Goal: Information Seeking & Learning: Learn about a topic

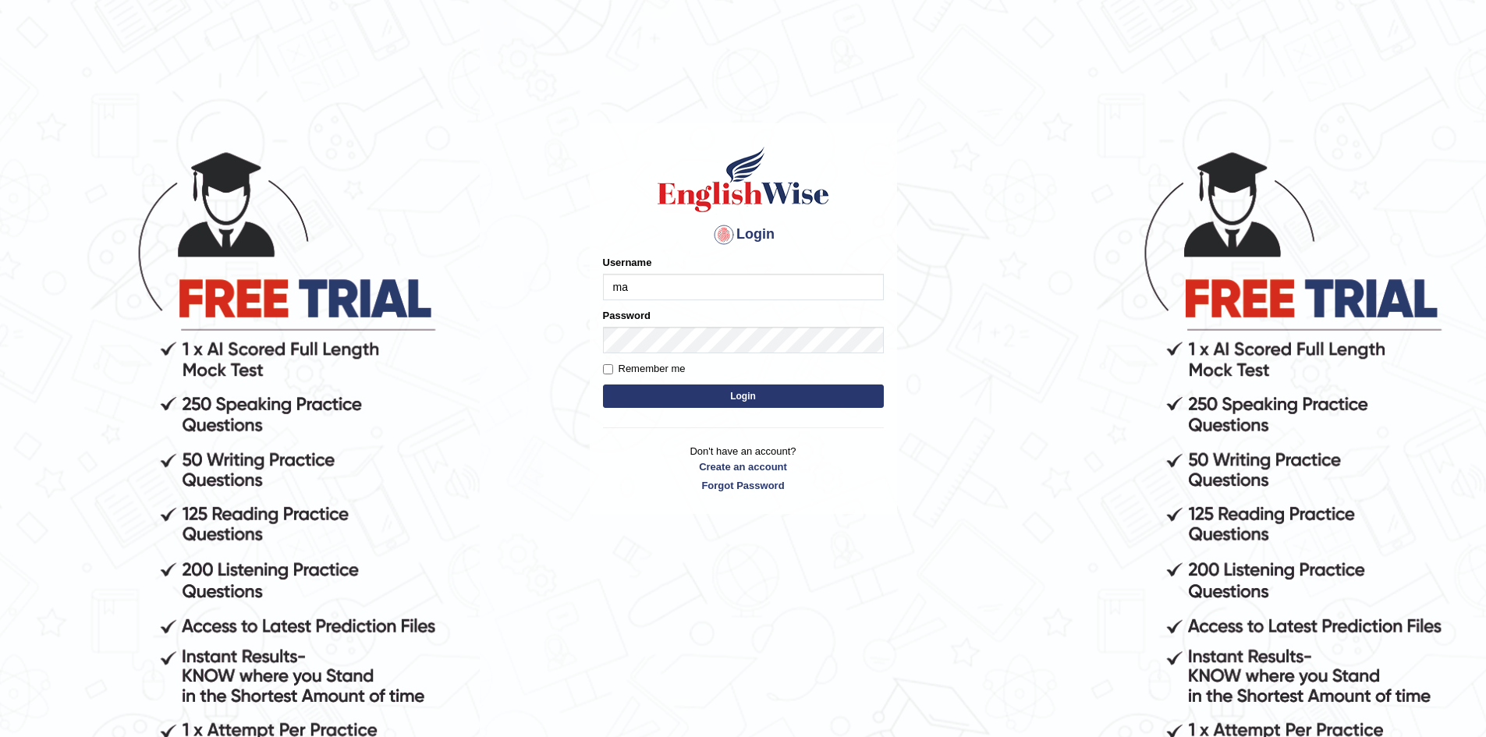
type input "m"
click at [676, 288] on input "Mahdi5749" at bounding box center [743, 287] width 281 height 27
type input "Mahdi5749"
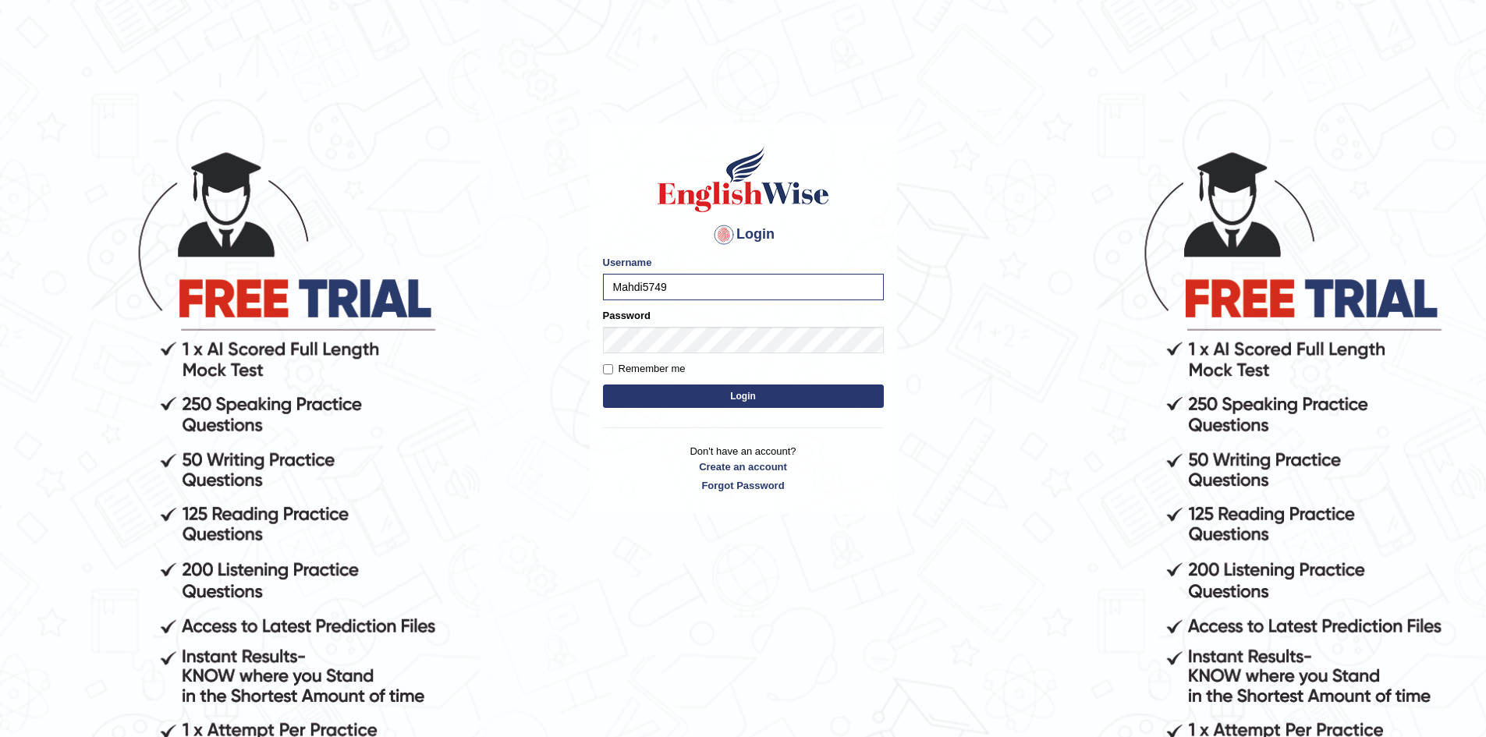
click at [728, 399] on button "Login" at bounding box center [743, 396] width 281 height 23
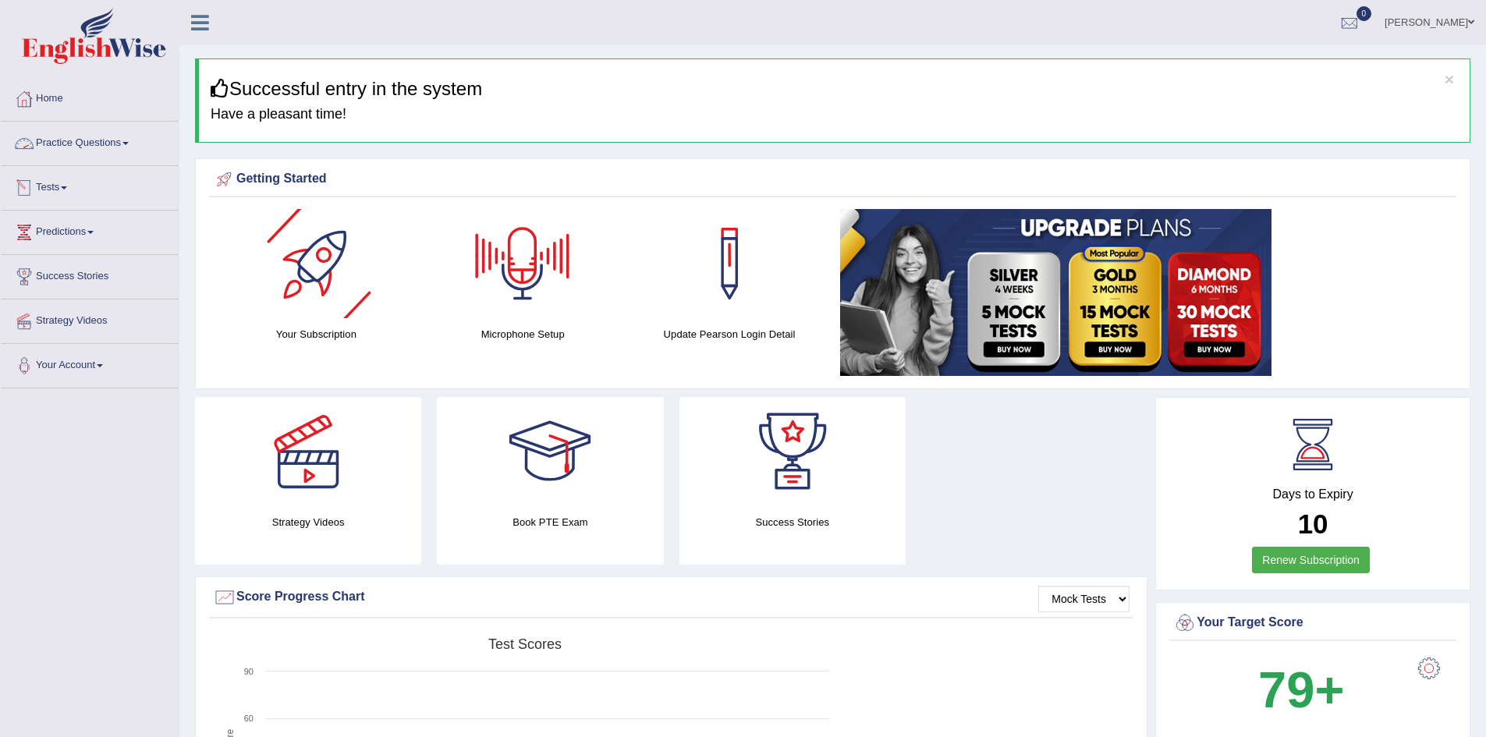
click at [94, 150] on link "Practice Questions" at bounding box center [90, 141] width 178 height 39
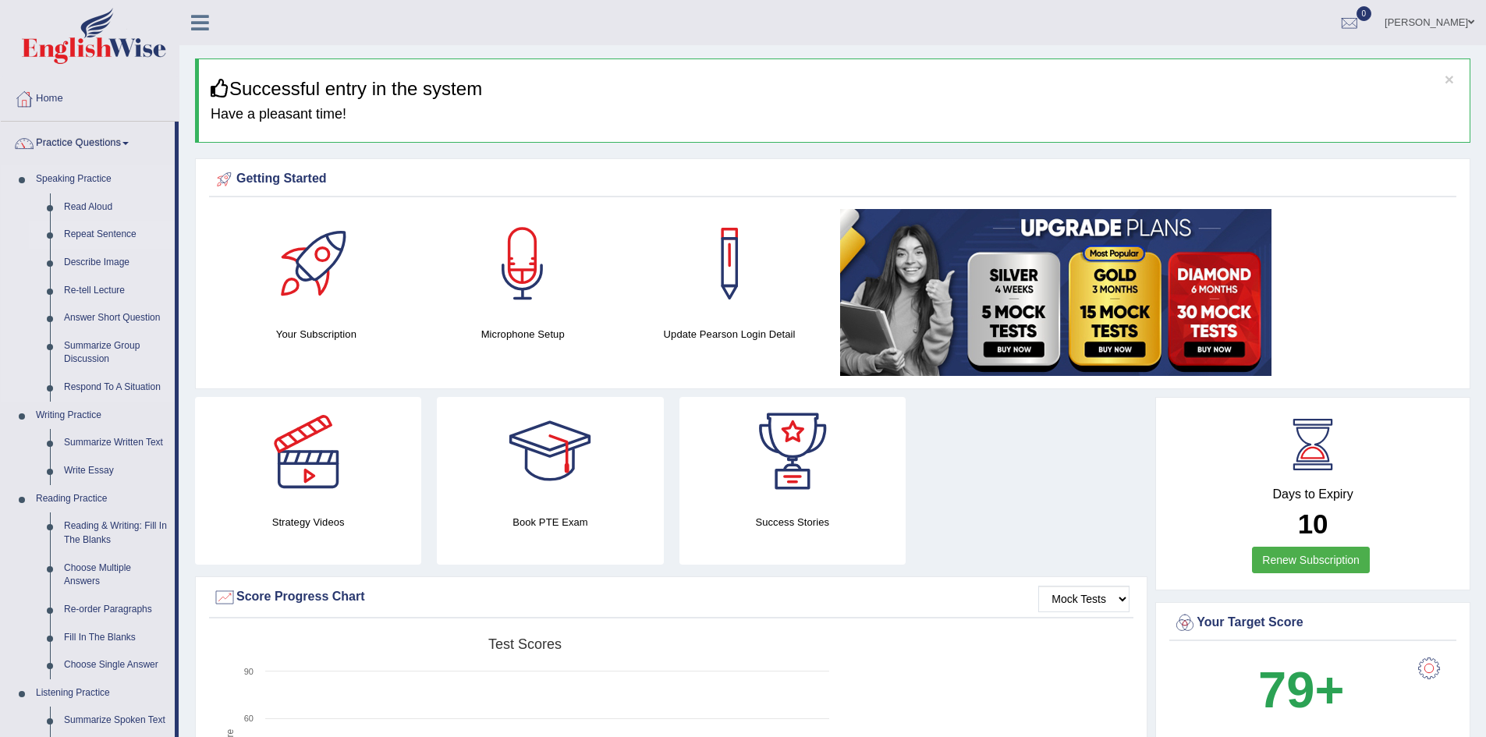
click at [105, 232] on link "Repeat Sentence" at bounding box center [116, 235] width 118 height 28
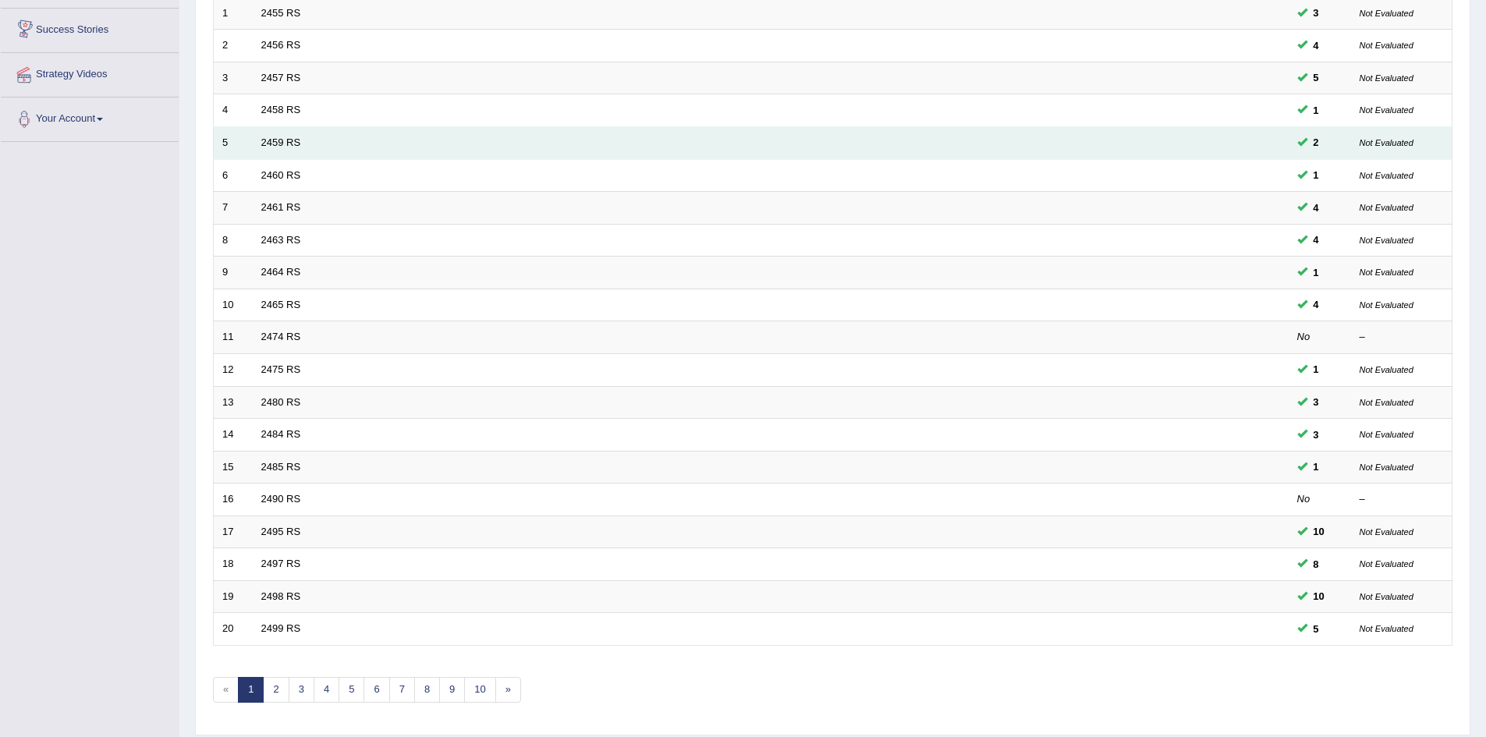
scroll to position [296, 0]
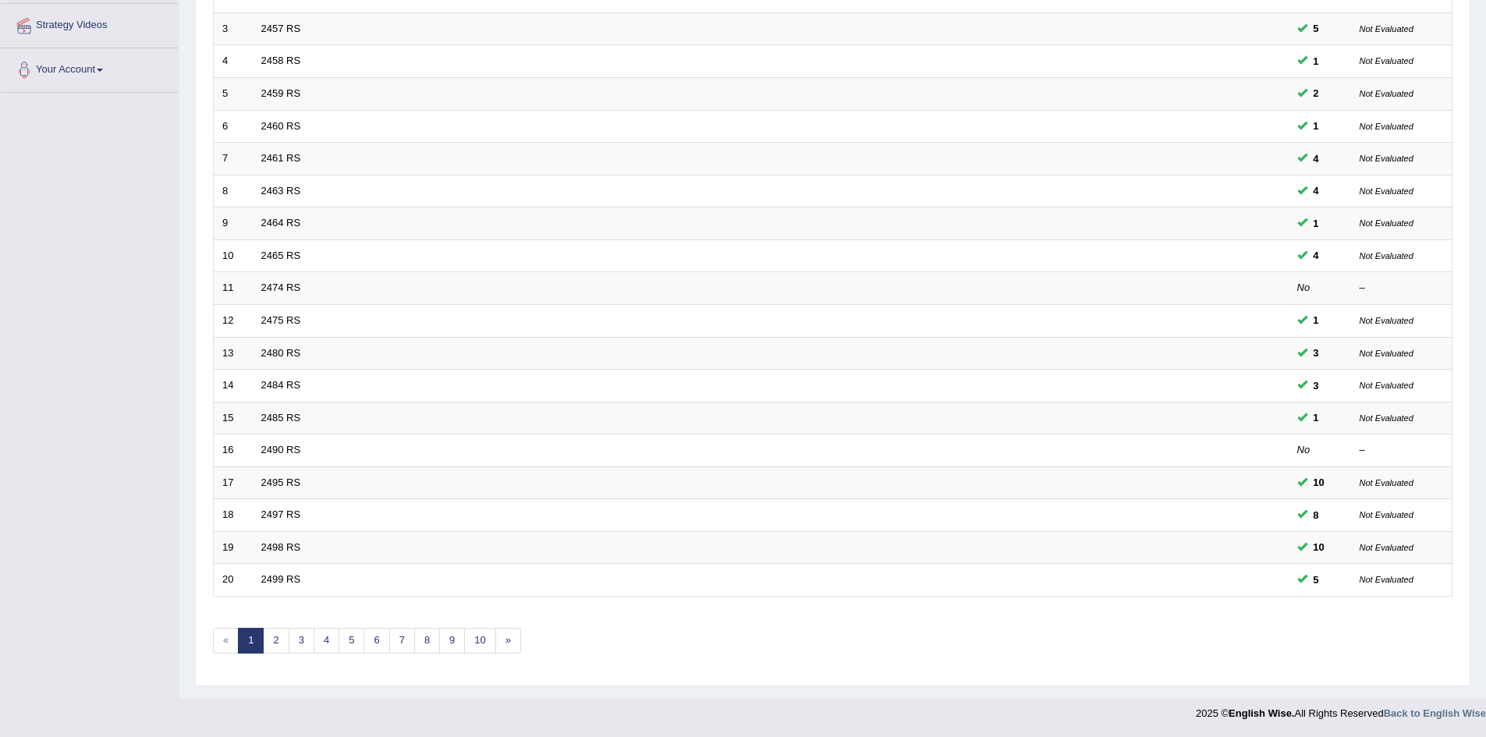
click at [275, 656] on div "Showing 1-20 of 2,320 items. # Title Exam Occurring Taken Last Result 1 2455 RS…" at bounding box center [833, 268] width 1240 height 809
click at [276, 642] on link "2" at bounding box center [276, 641] width 26 height 26
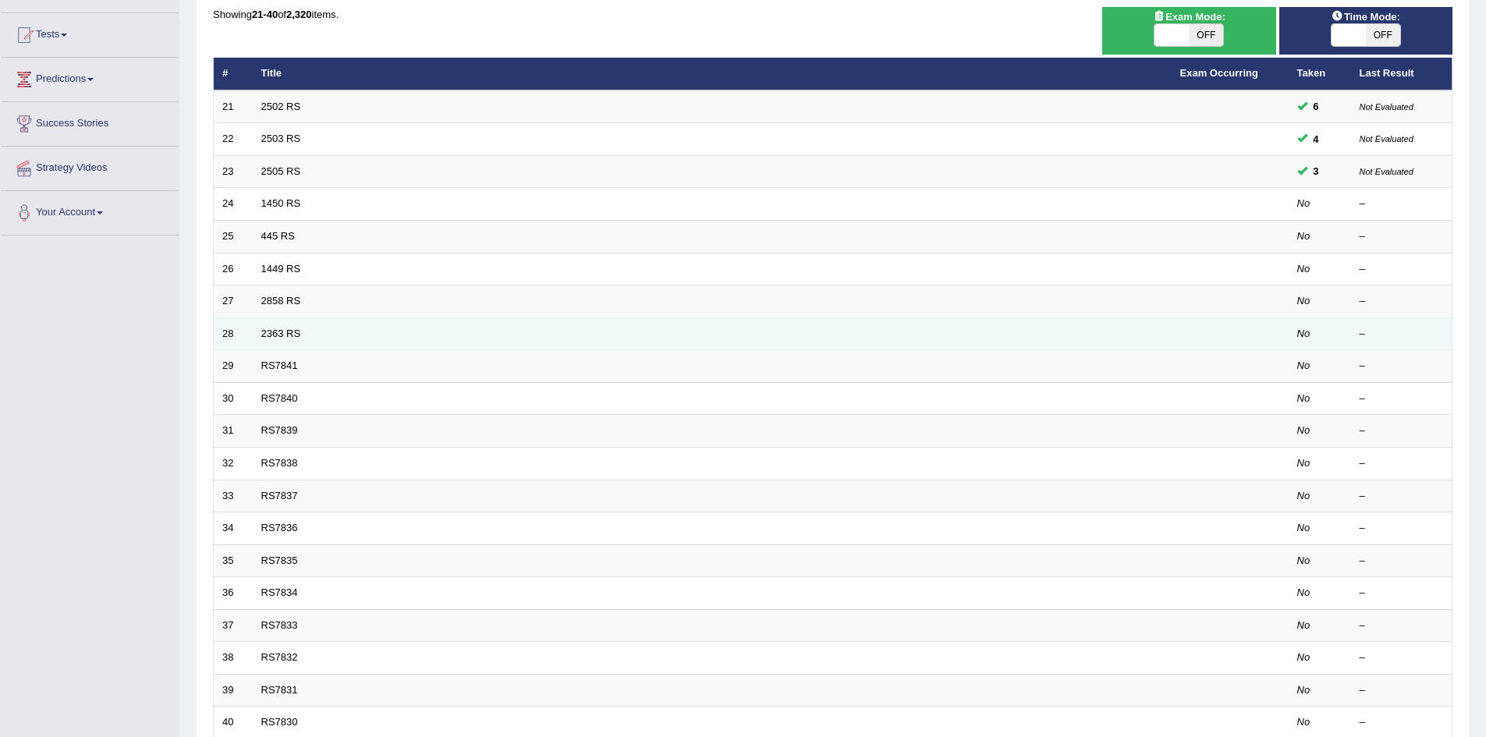
scroll to position [156, 0]
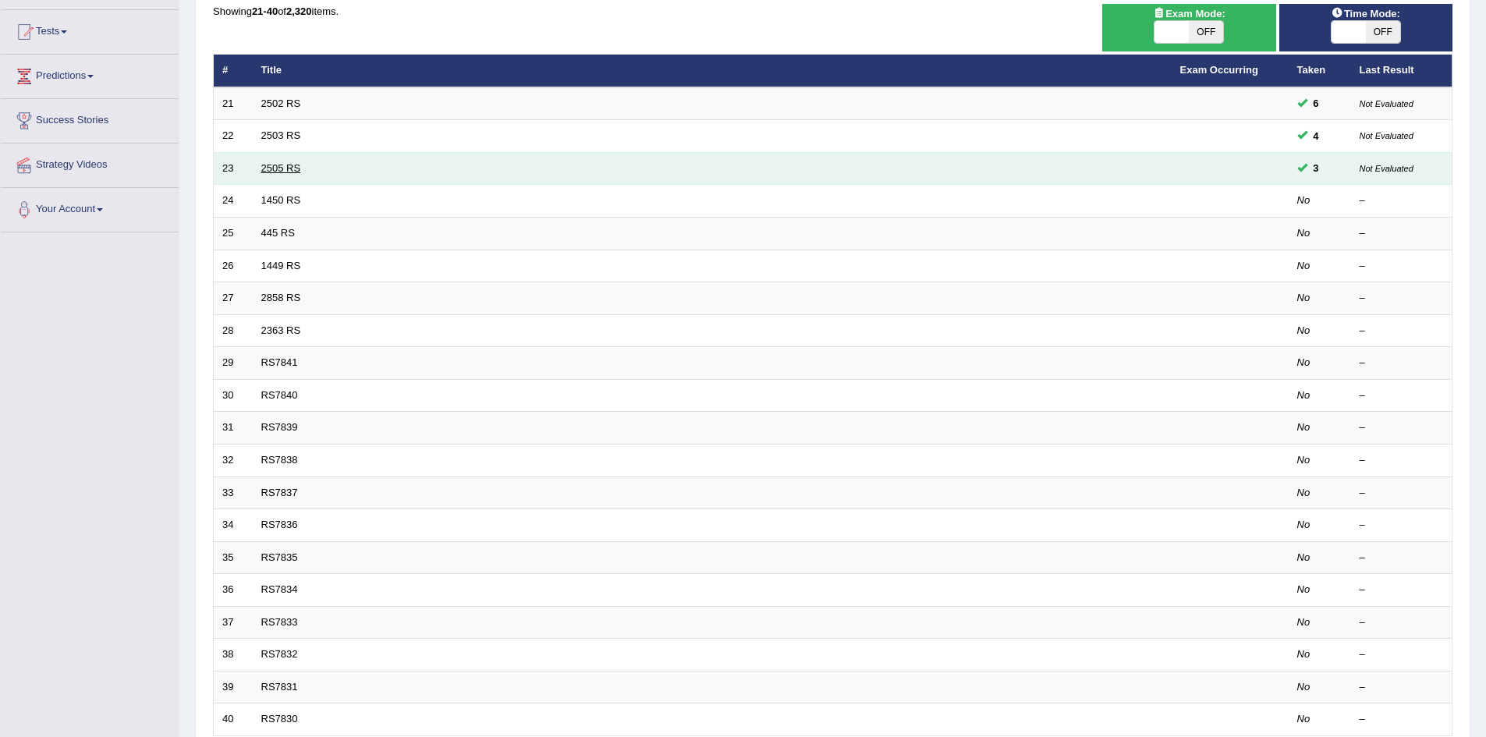
click at [270, 171] on link "2505 RS" at bounding box center [281, 168] width 40 height 12
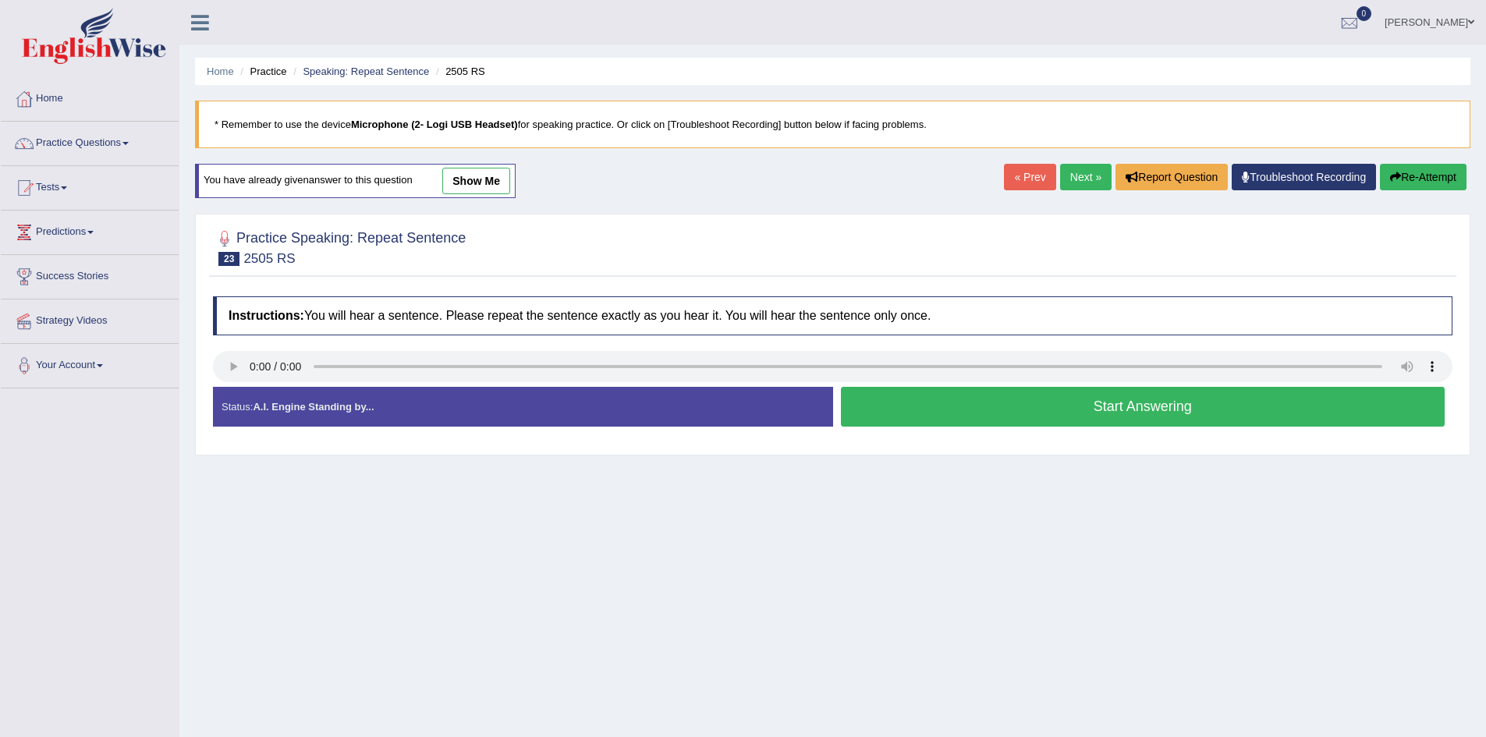
click at [961, 411] on button "Start Answering" at bounding box center [1143, 407] width 605 height 40
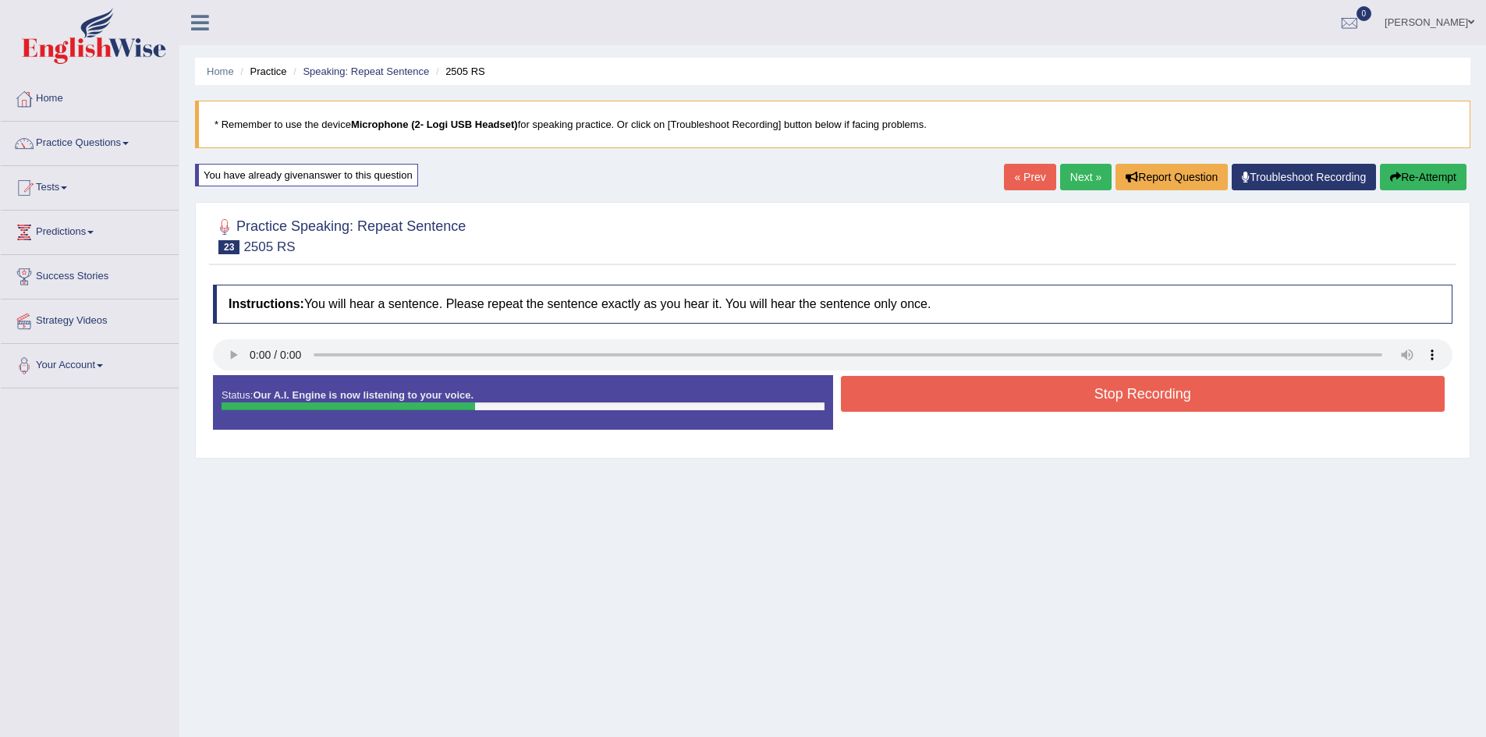
click at [1240, 398] on button "Stop Recording" at bounding box center [1143, 394] width 605 height 36
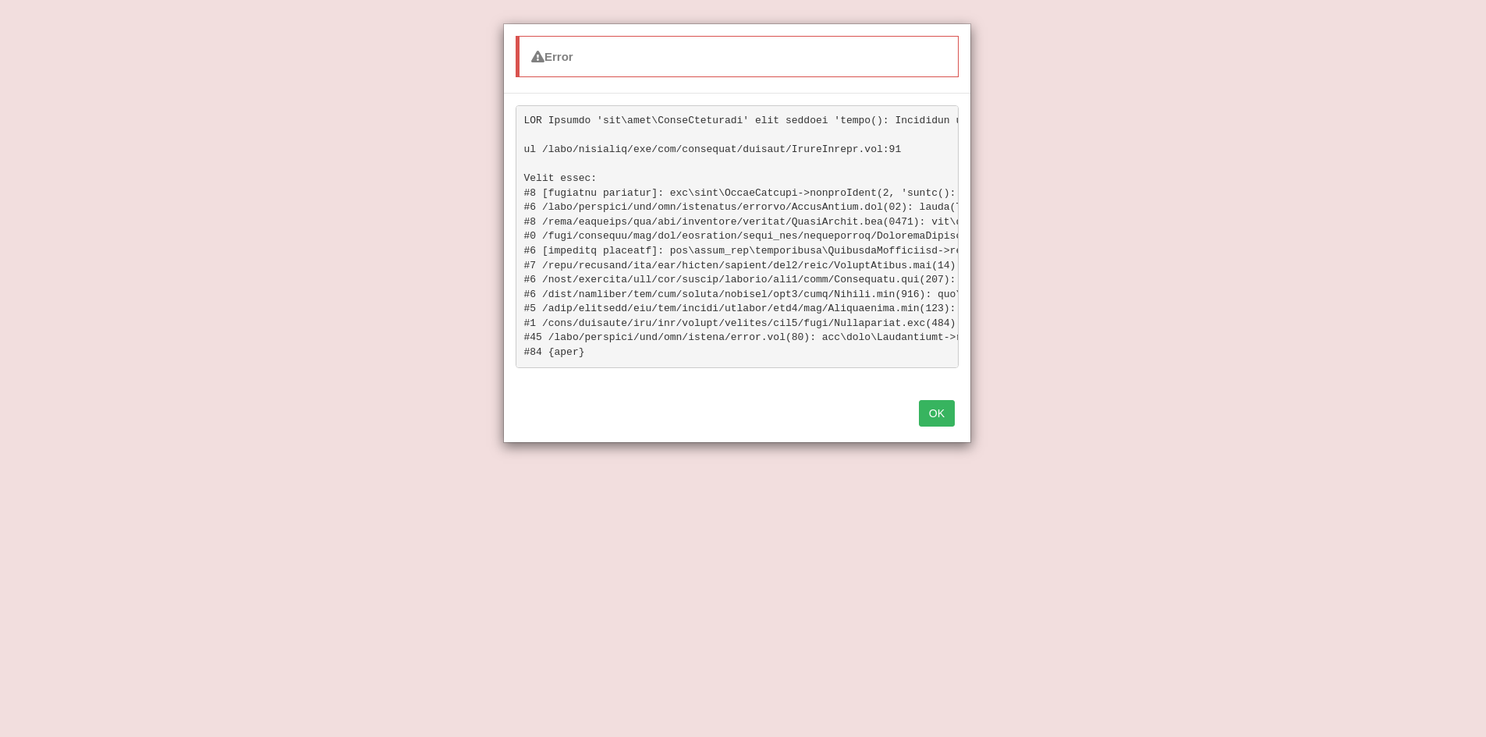
click at [921, 417] on button "OK" at bounding box center [937, 413] width 36 height 27
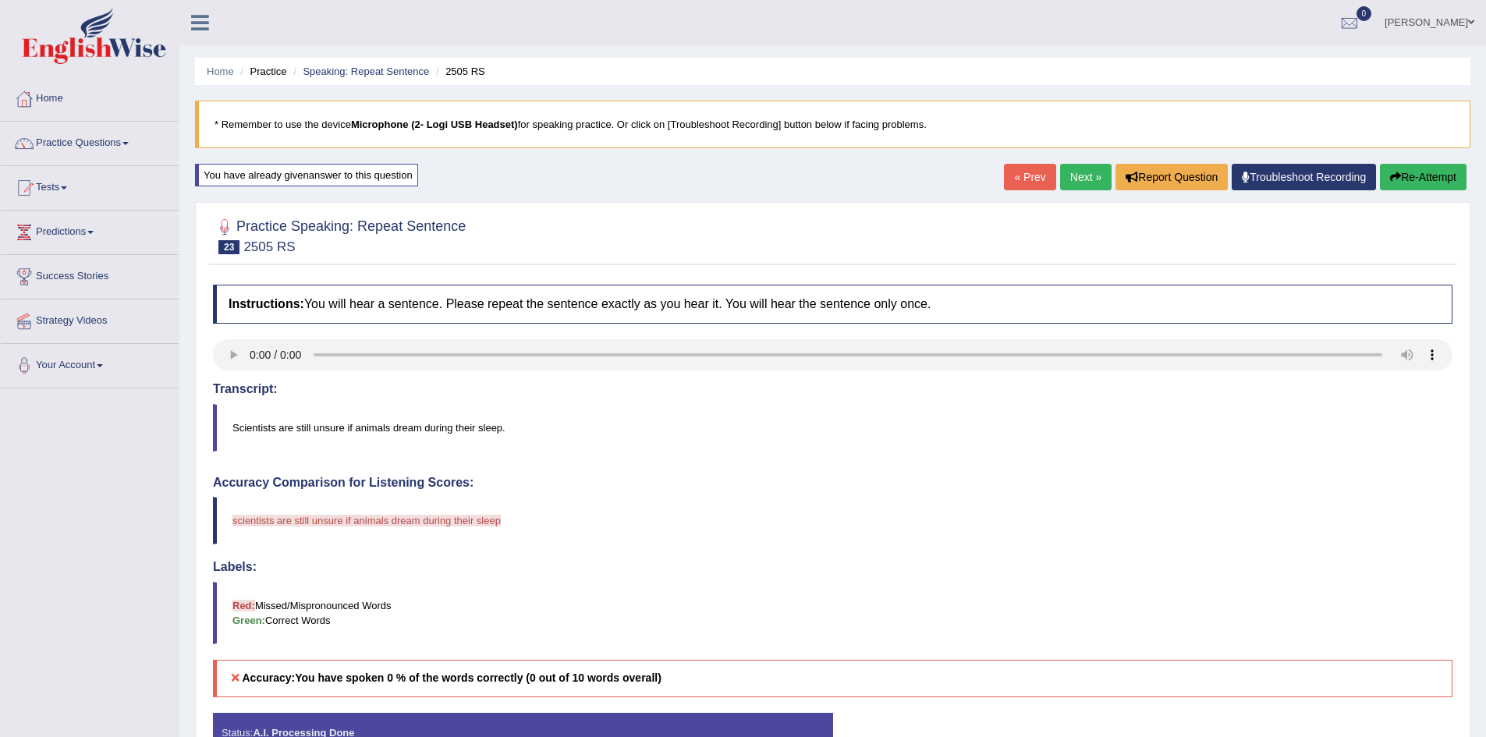
click at [1442, 179] on button "Re-Attempt" at bounding box center [1423, 177] width 87 height 27
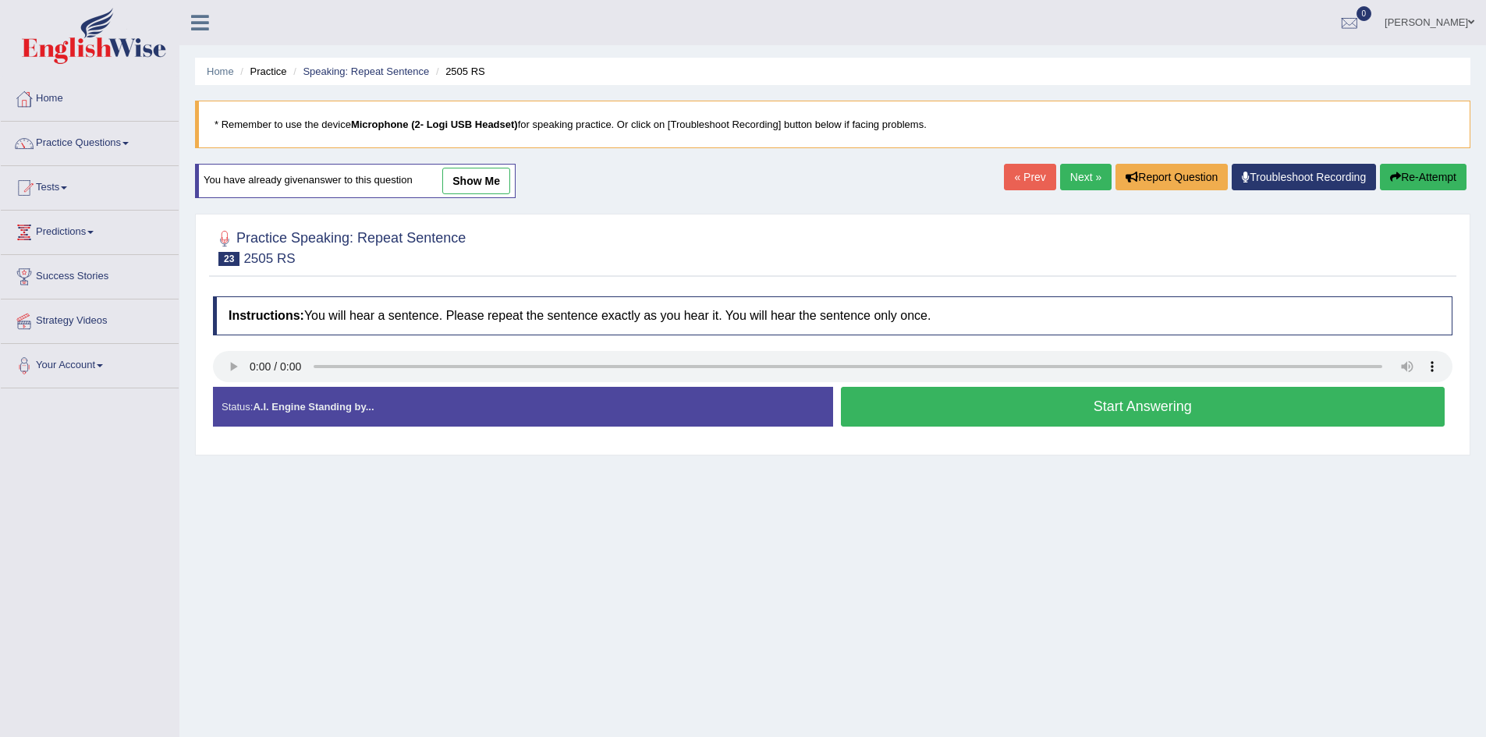
click at [967, 406] on button "Start Answering" at bounding box center [1143, 407] width 605 height 40
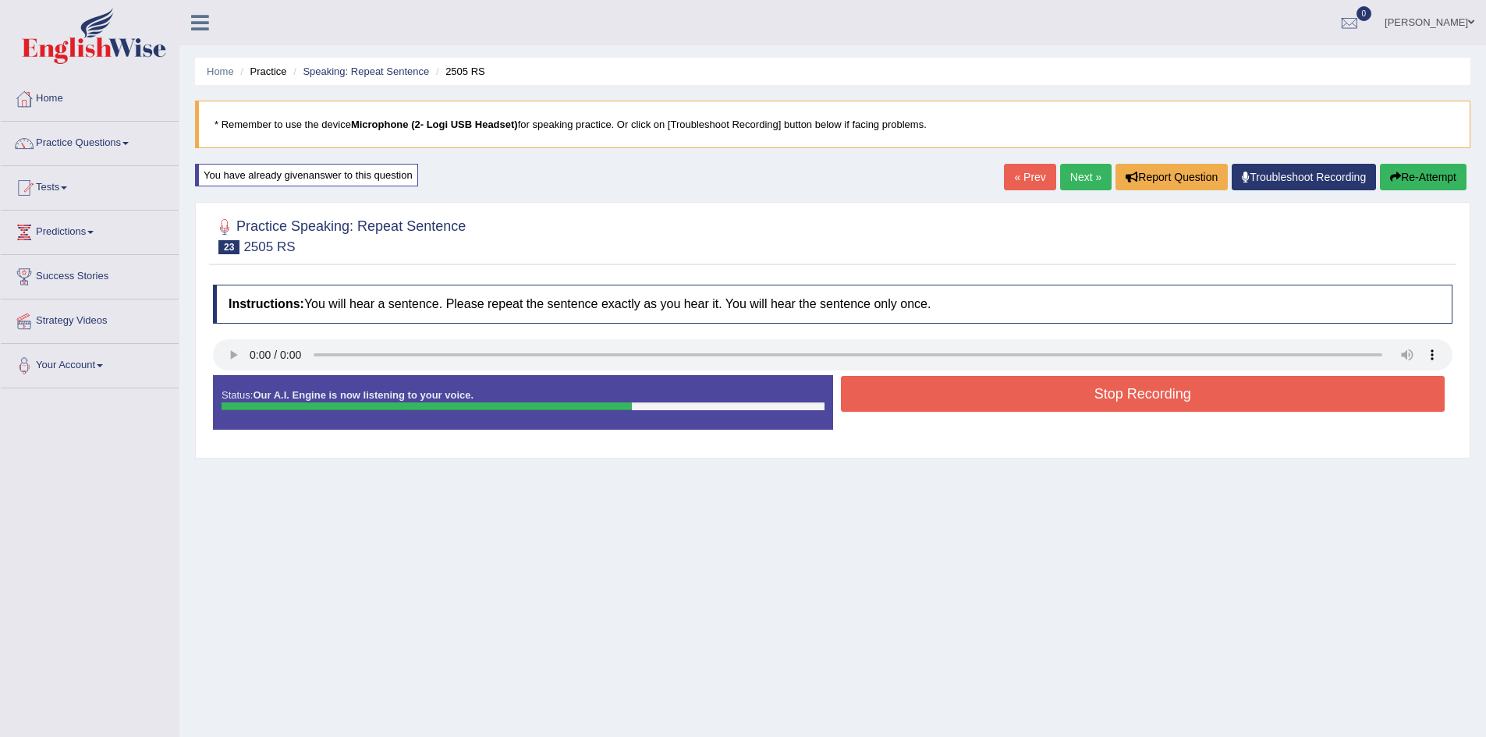
click at [951, 397] on button "Stop Recording" at bounding box center [1143, 394] width 605 height 36
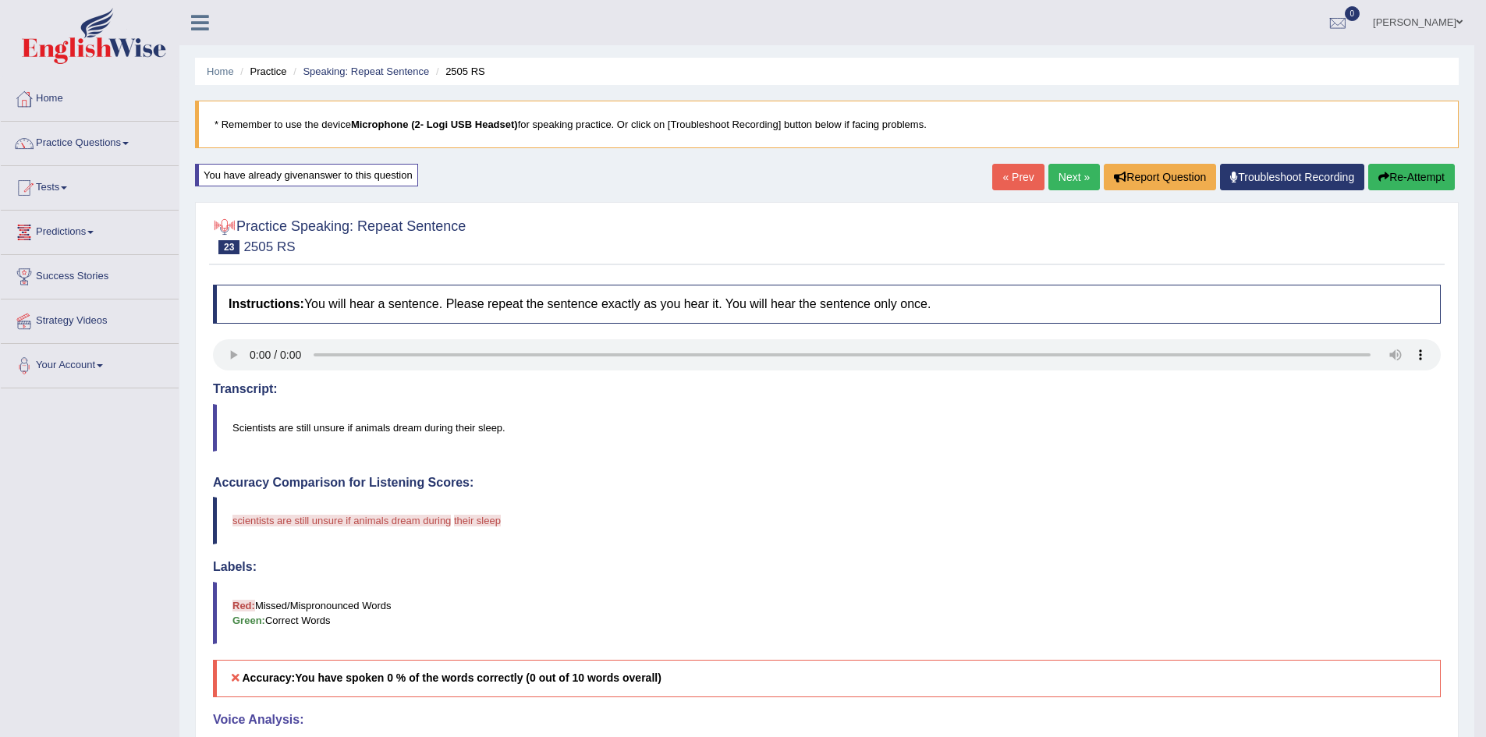
click at [222, 224] on div at bounding box center [224, 226] width 23 height 23
click at [73, 103] on link "Home" at bounding box center [90, 96] width 178 height 39
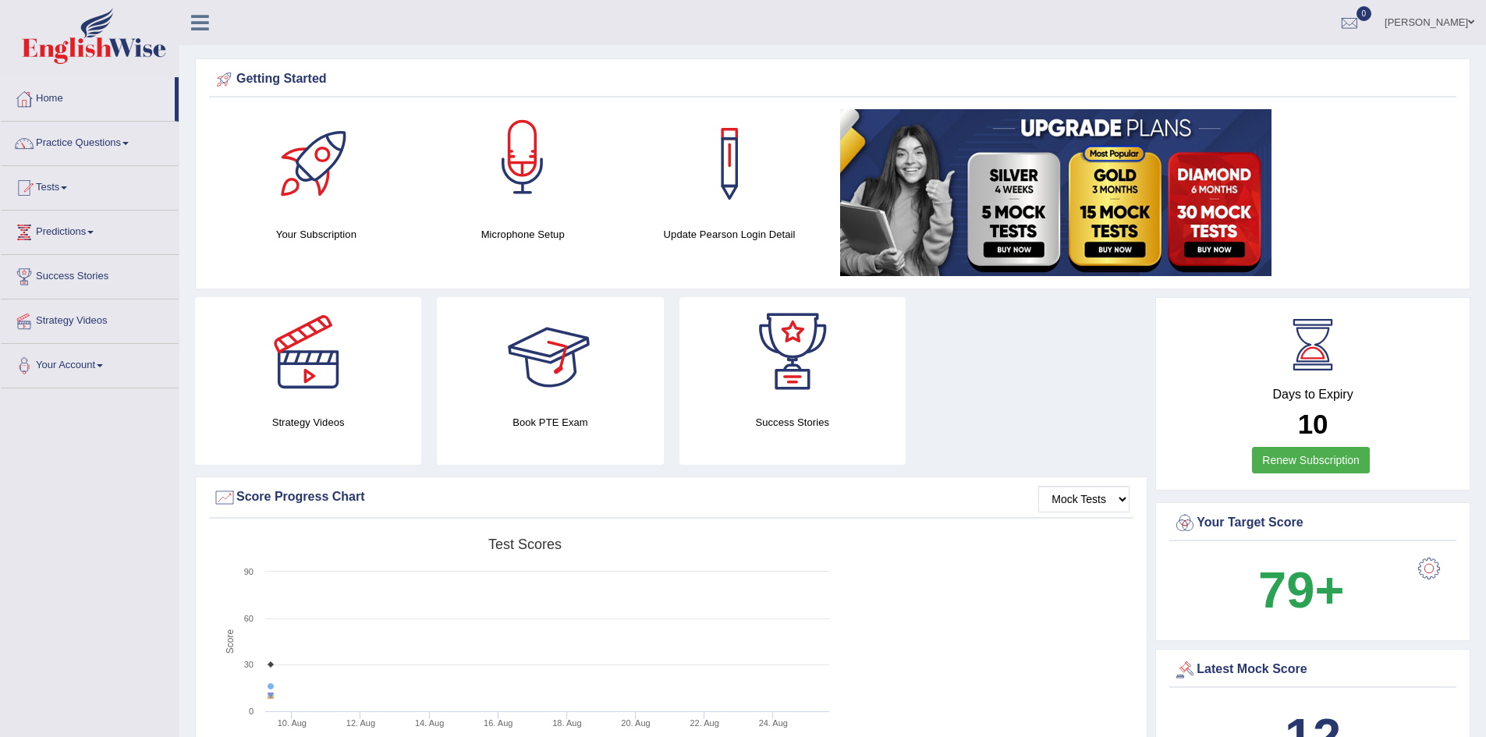
click at [517, 183] on div at bounding box center [522, 163] width 109 height 109
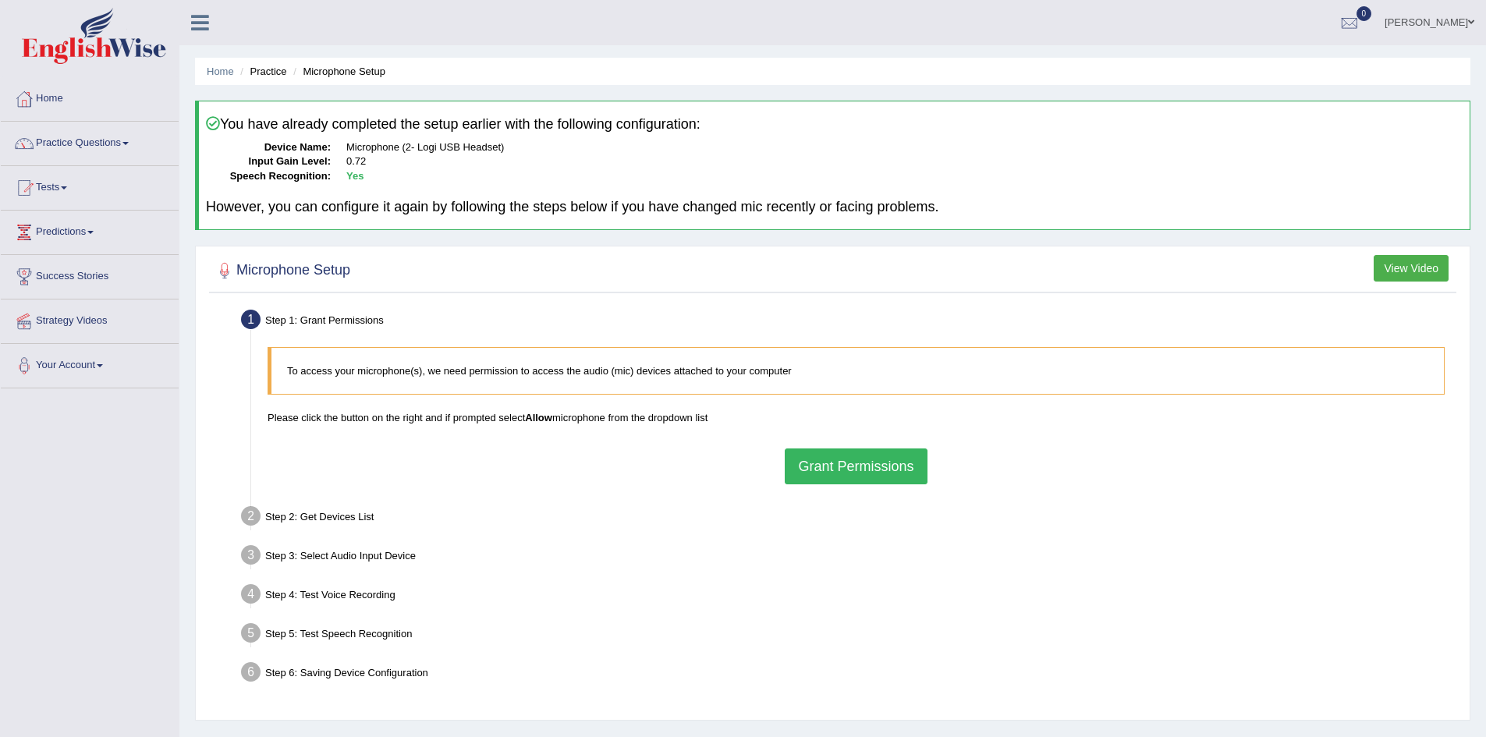
click at [811, 456] on button "Grant Permissions" at bounding box center [856, 467] width 142 height 36
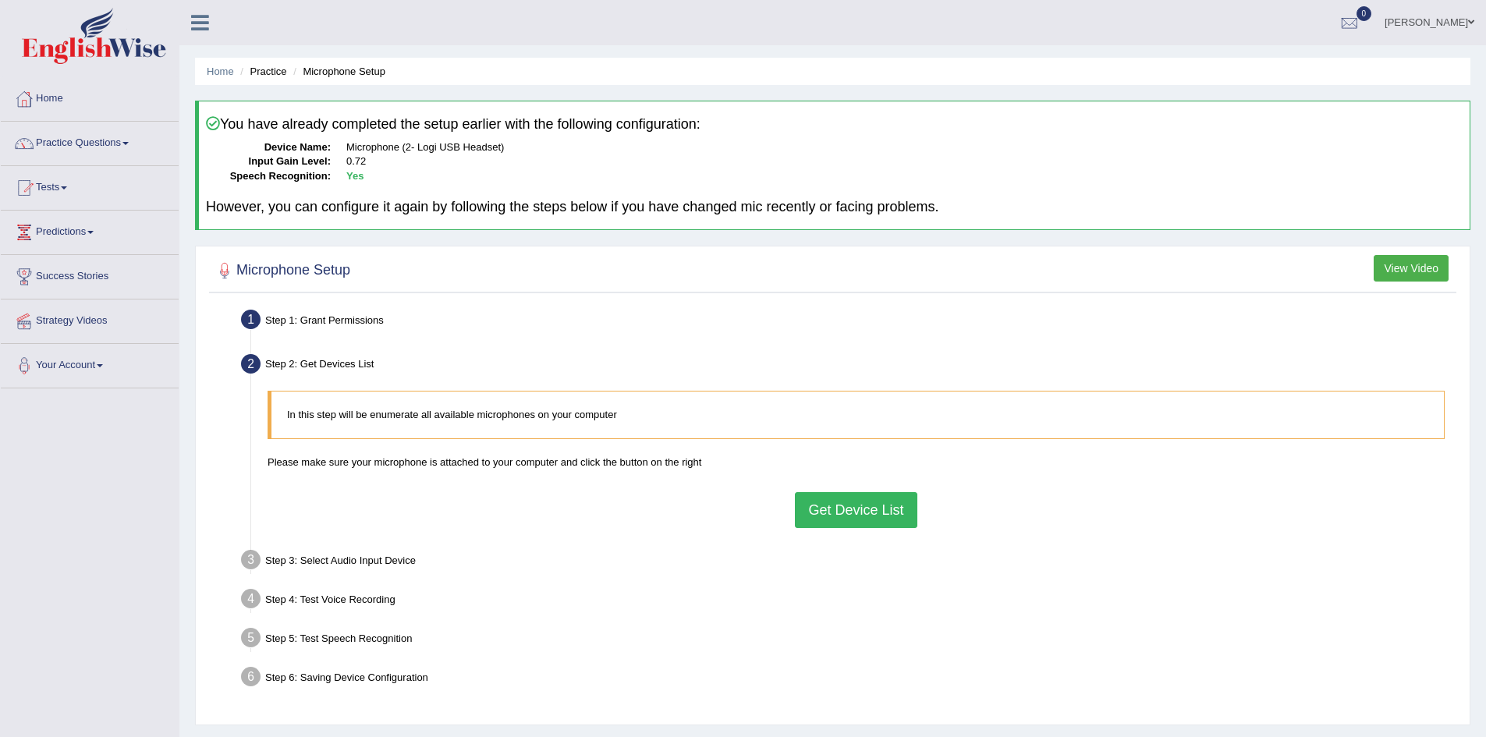
click at [811, 493] on button "Get Device List" at bounding box center [856, 510] width 122 height 36
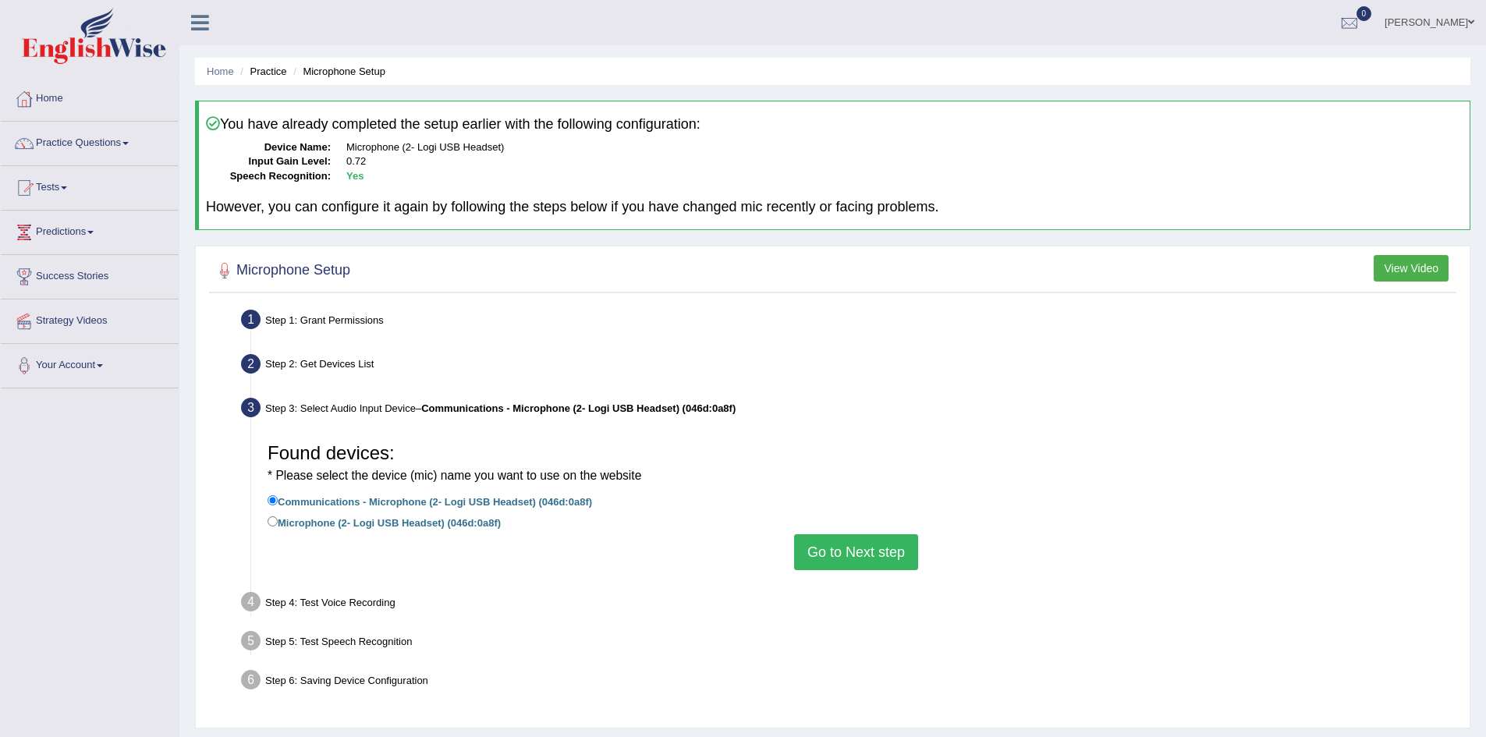
click at [799, 545] on button "Go to Next step" at bounding box center [856, 552] width 124 height 36
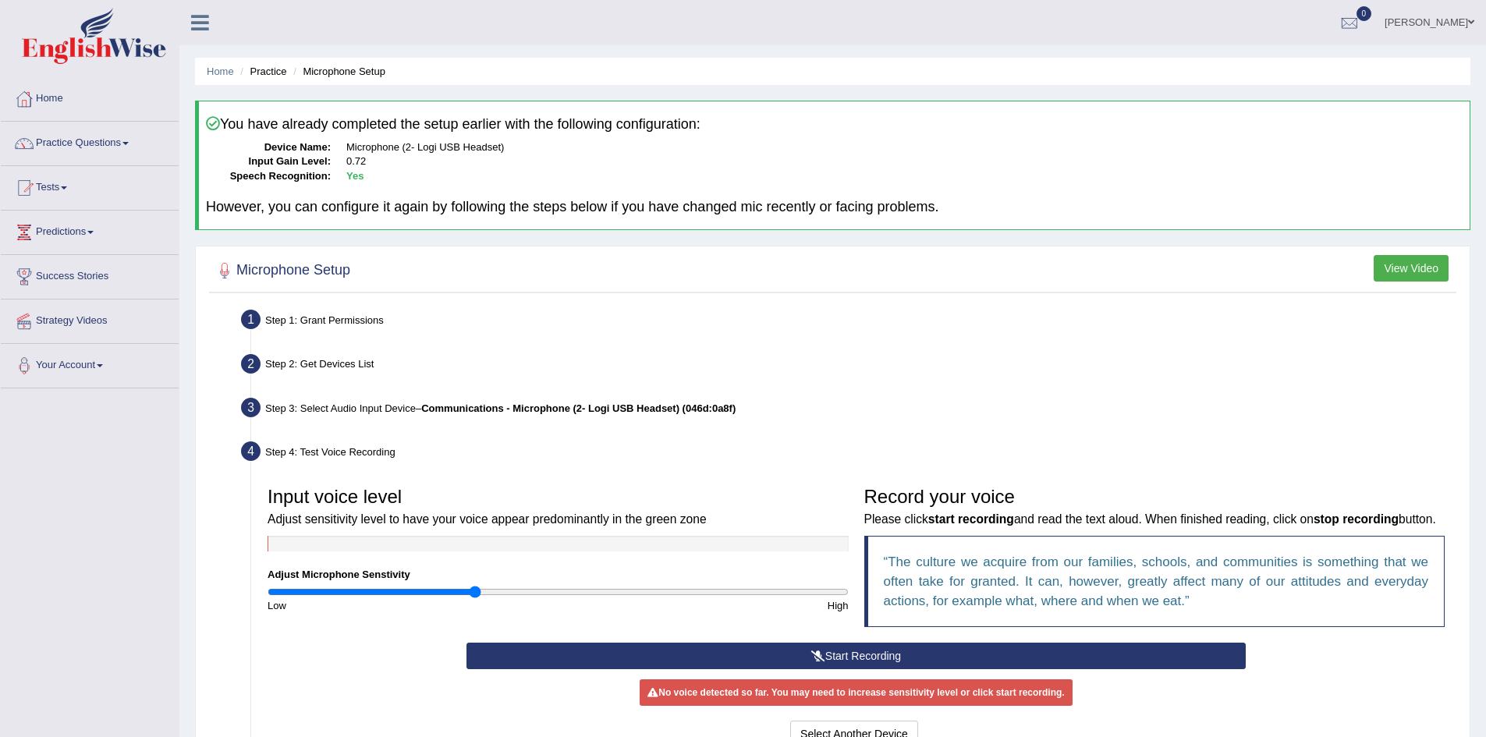
click at [773, 665] on button "Start Recording" at bounding box center [856, 656] width 779 height 27
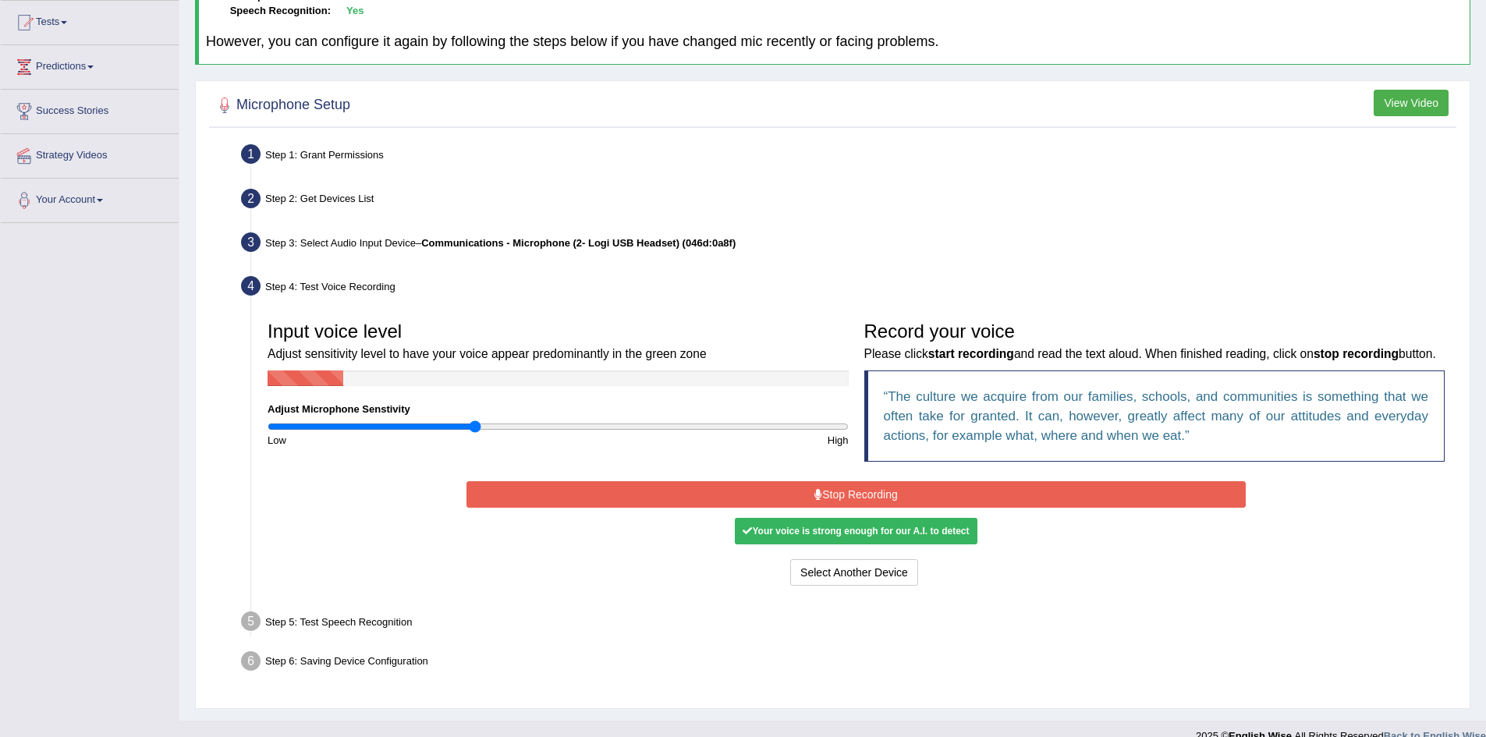
scroll to position [209, 0]
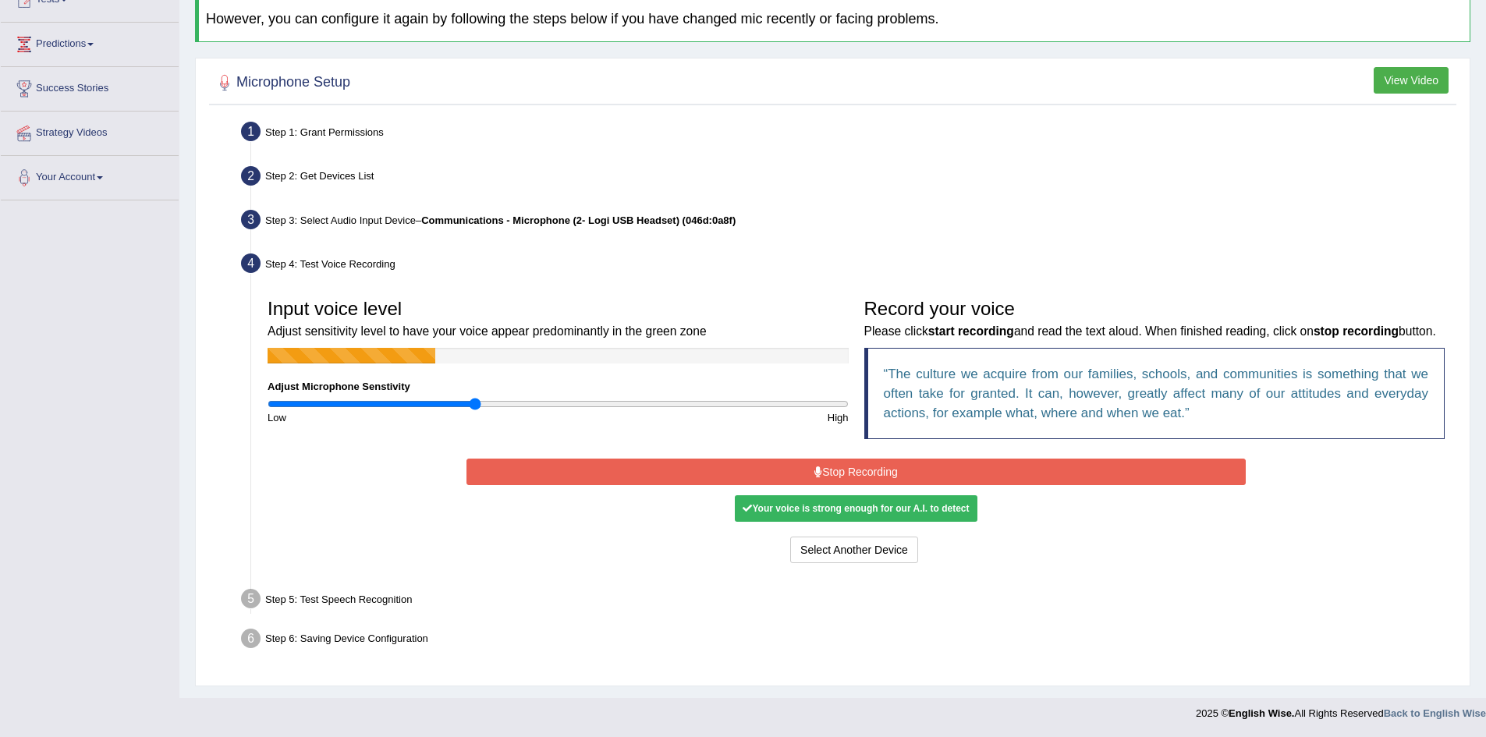
click at [840, 511] on div "Your voice is strong enough for our A.I. to detect" at bounding box center [856, 508] width 242 height 27
click at [846, 484] on button "Stop Recording" at bounding box center [856, 472] width 779 height 27
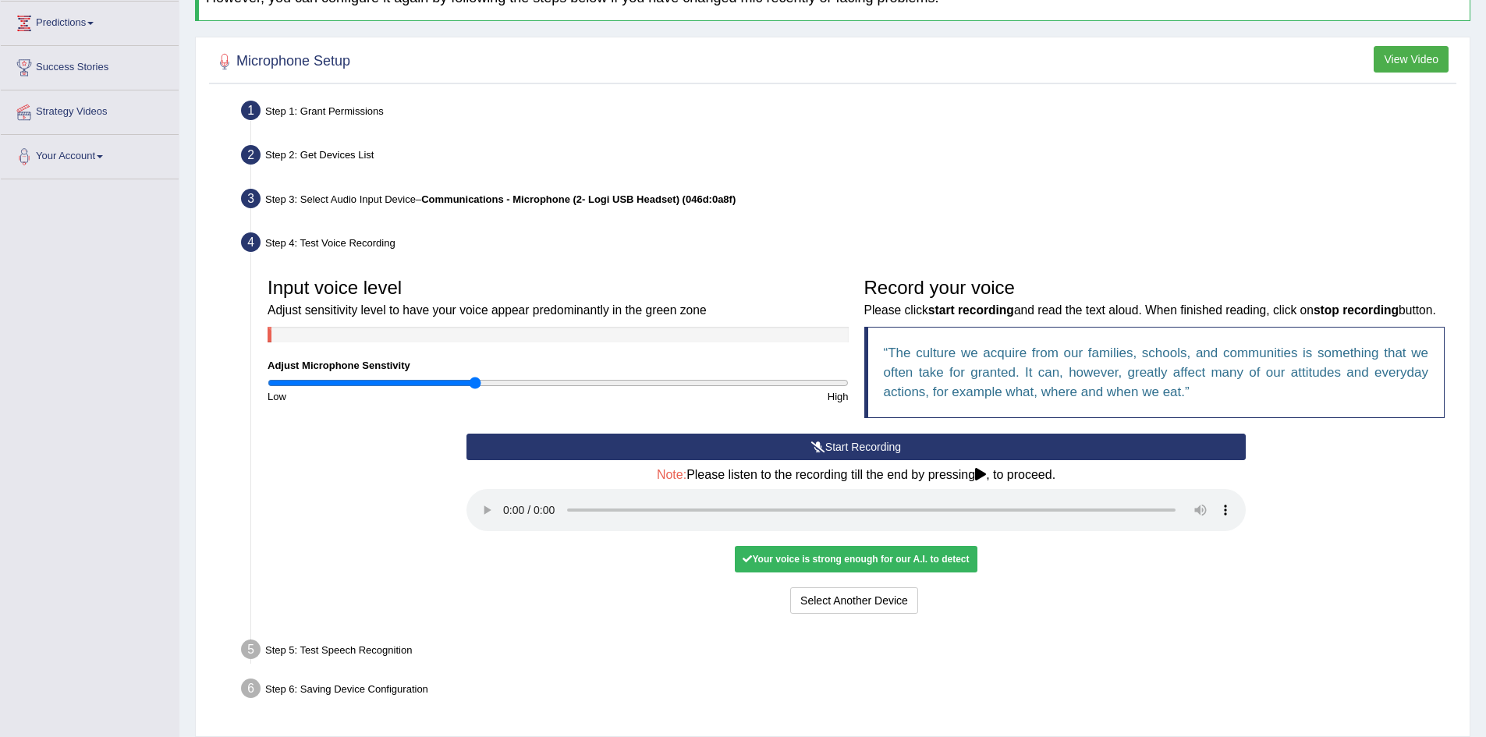
click at [825, 573] on div "Your voice is strong enough for our A.I. to detect" at bounding box center [856, 559] width 242 height 27
click at [889, 614] on button "Voice is ok. Go to Next step" at bounding box center [921, 600] width 154 height 27
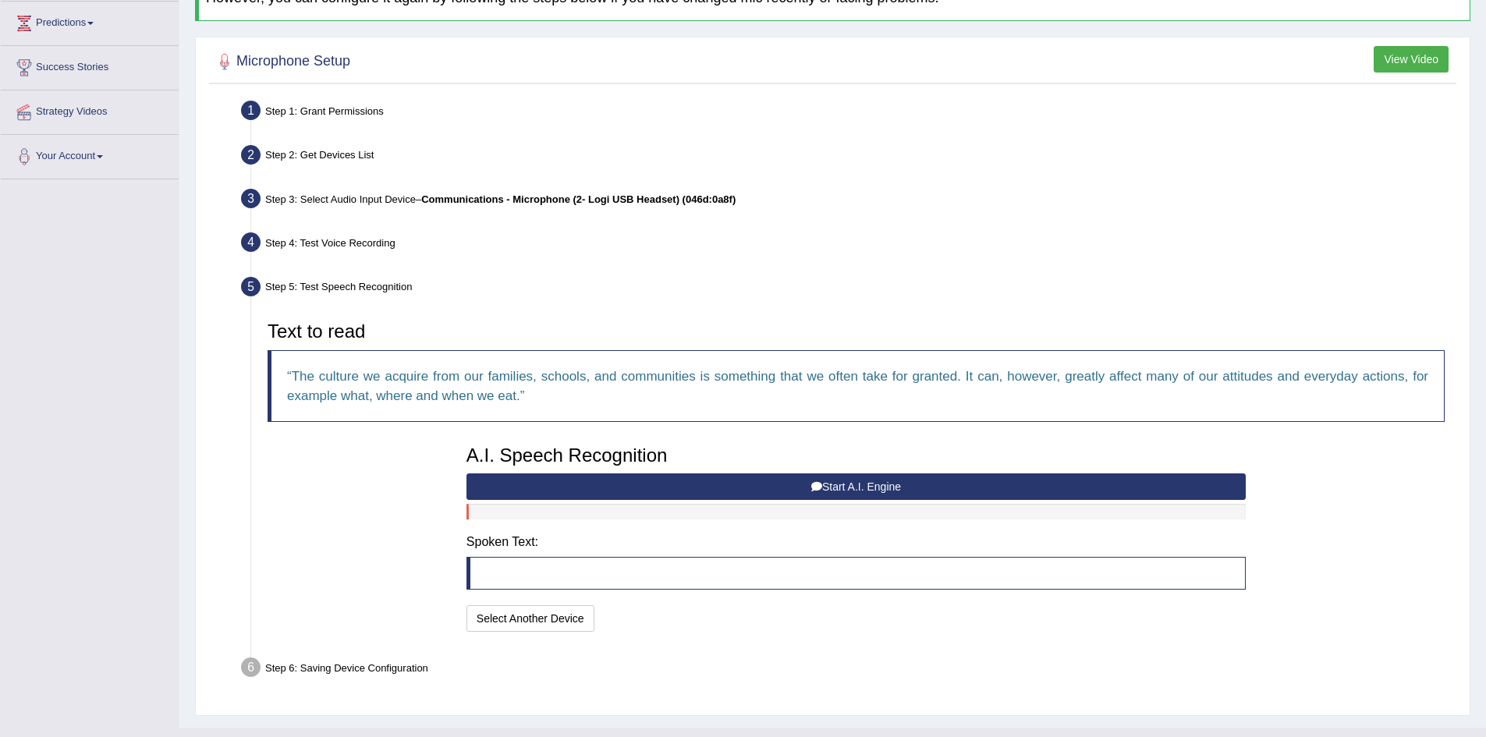
click at [767, 481] on button "Start A.I. Engine" at bounding box center [856, 487] width 779 height 27
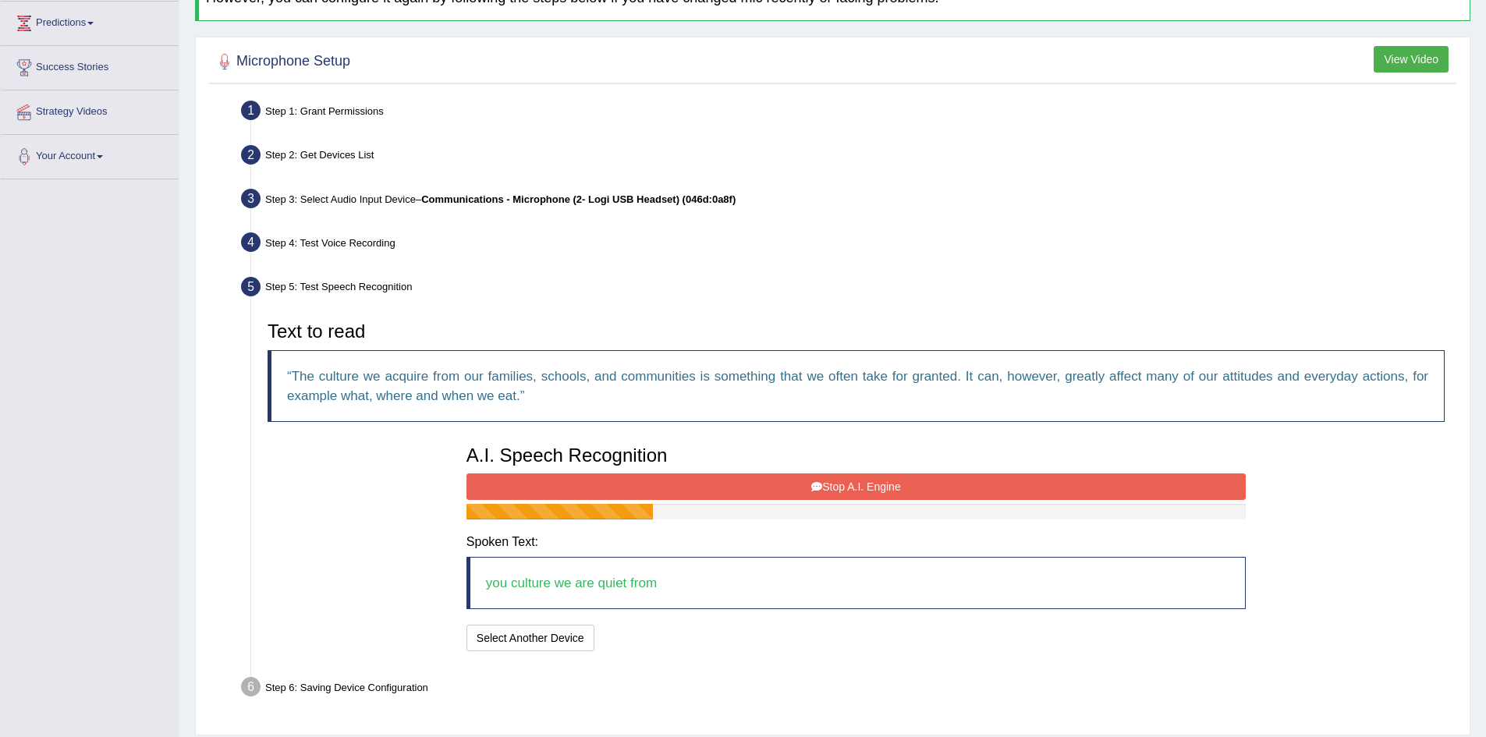
click at [776, 488] on button "Stop A.I. Engine" at bounding box center [856, 487] width 779 height 27
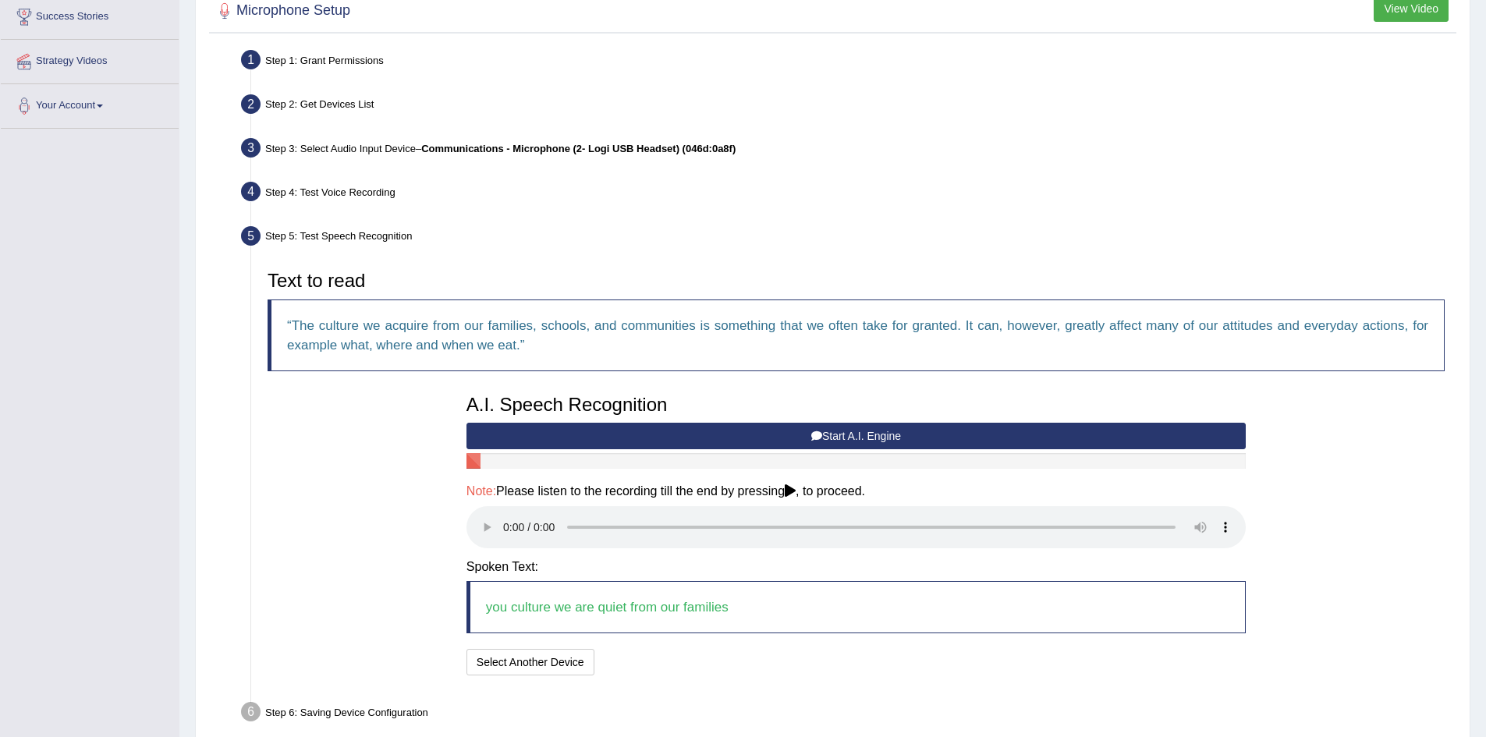
scroll to position [287, 0]
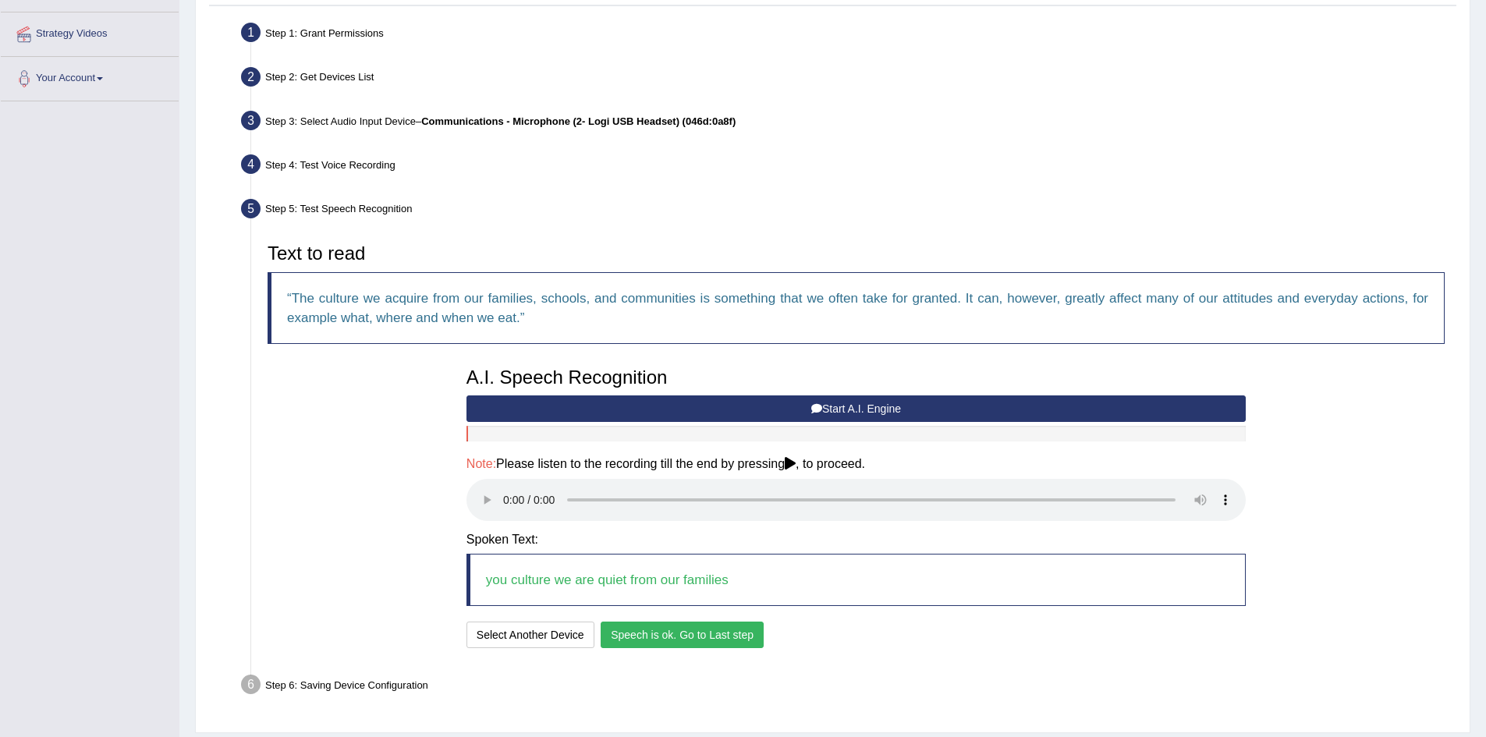
click at [693, 629] on button "Speech is ok. Go to Last step" at bounding box center [682, 635] width 163 height 27
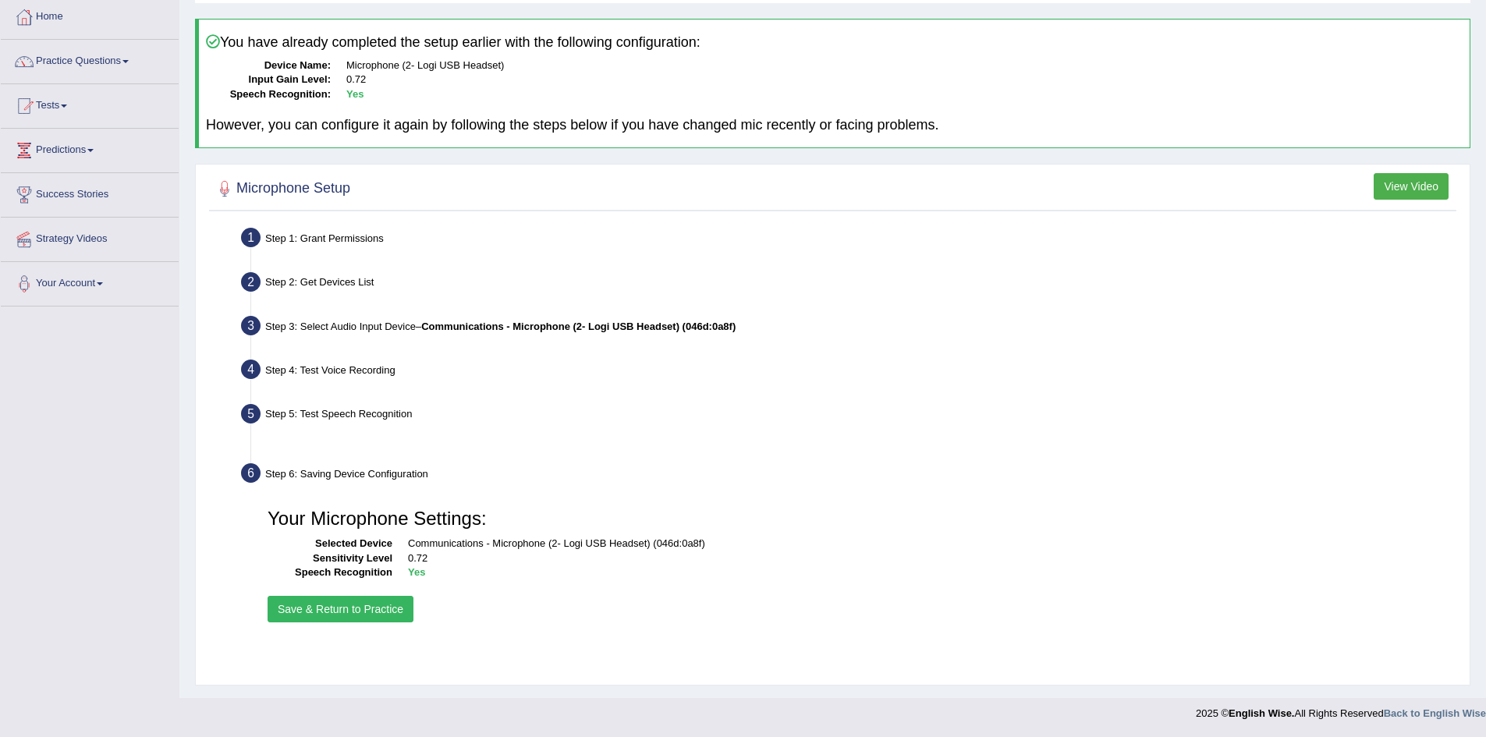
scroll to position [82, 0]
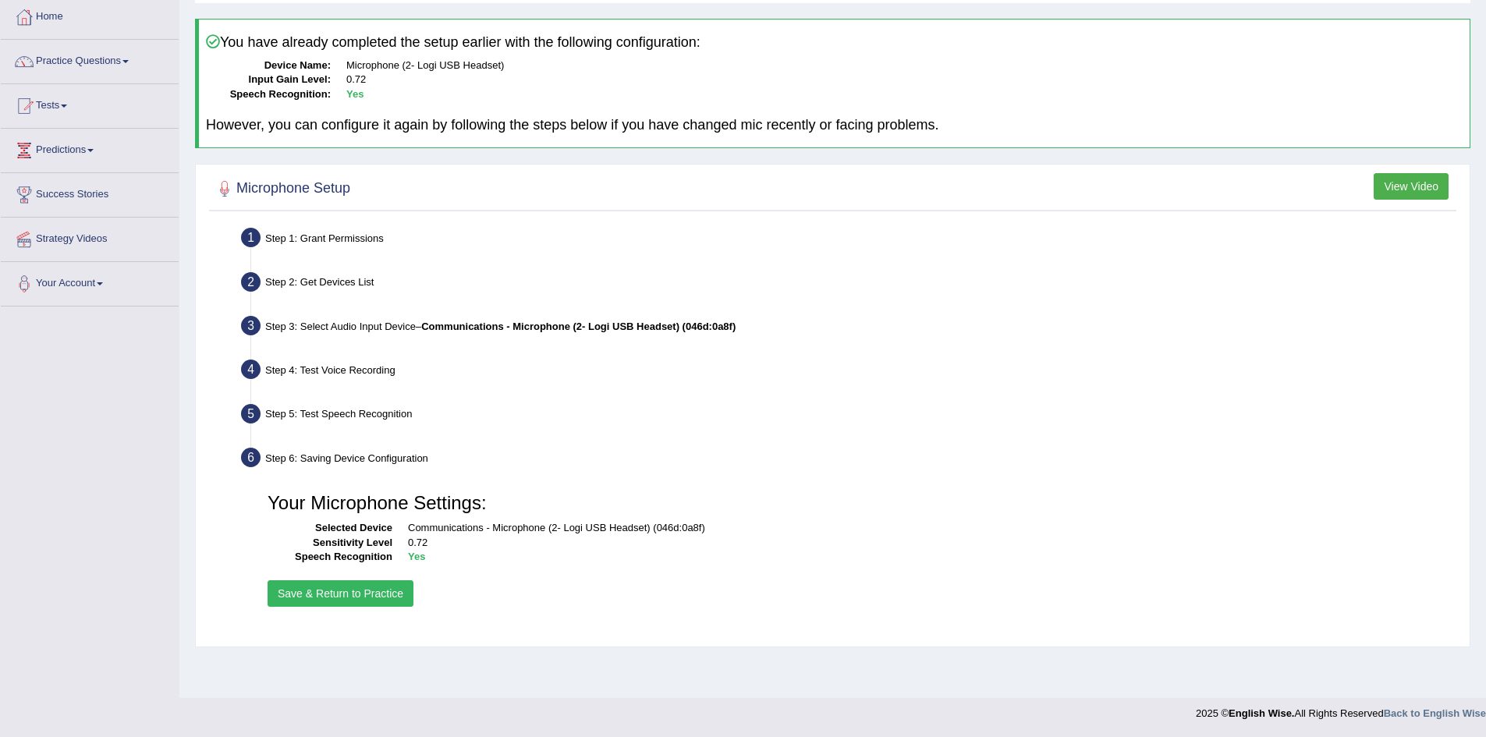
click at [332, 598] on button "Save & Return to Practice" at bounding box center [341, 593] width 146 height 27
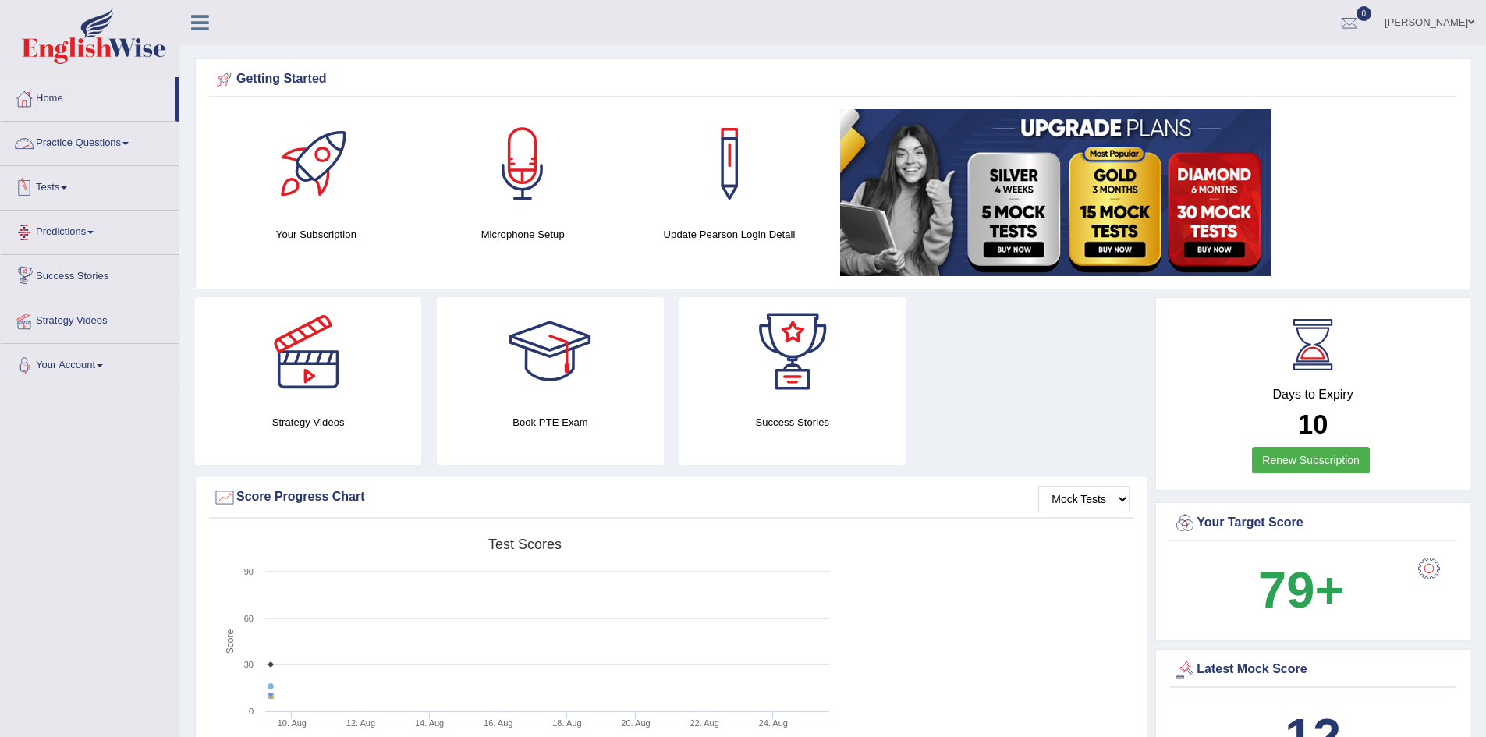
click at [50, 144] on link "Practice Questions" at bounding box center [90, 141] width 178 height 39
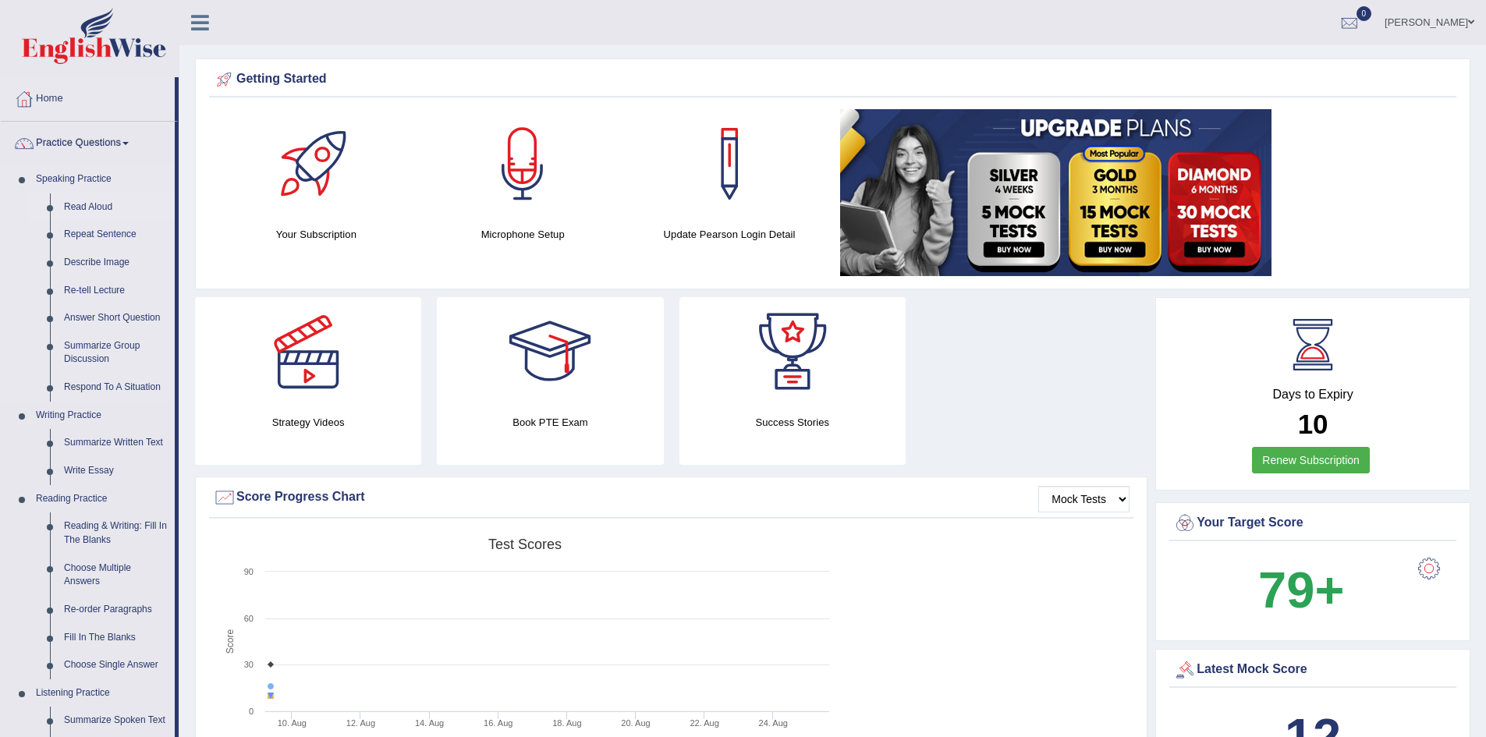
click at [83, 203] on link "Read Aloud" at bounding box center [116, 207] width 118 height 28
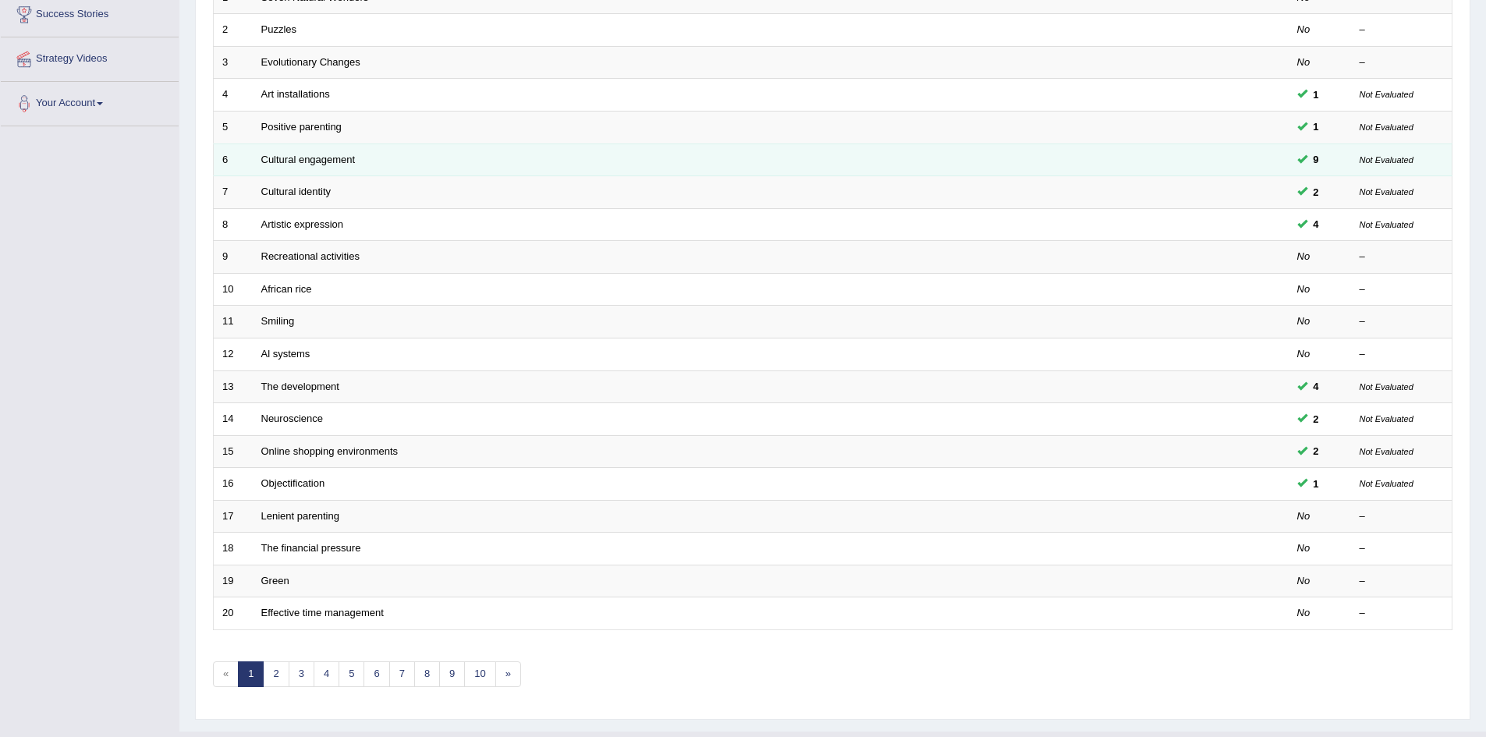
scroll to position [296, 0]
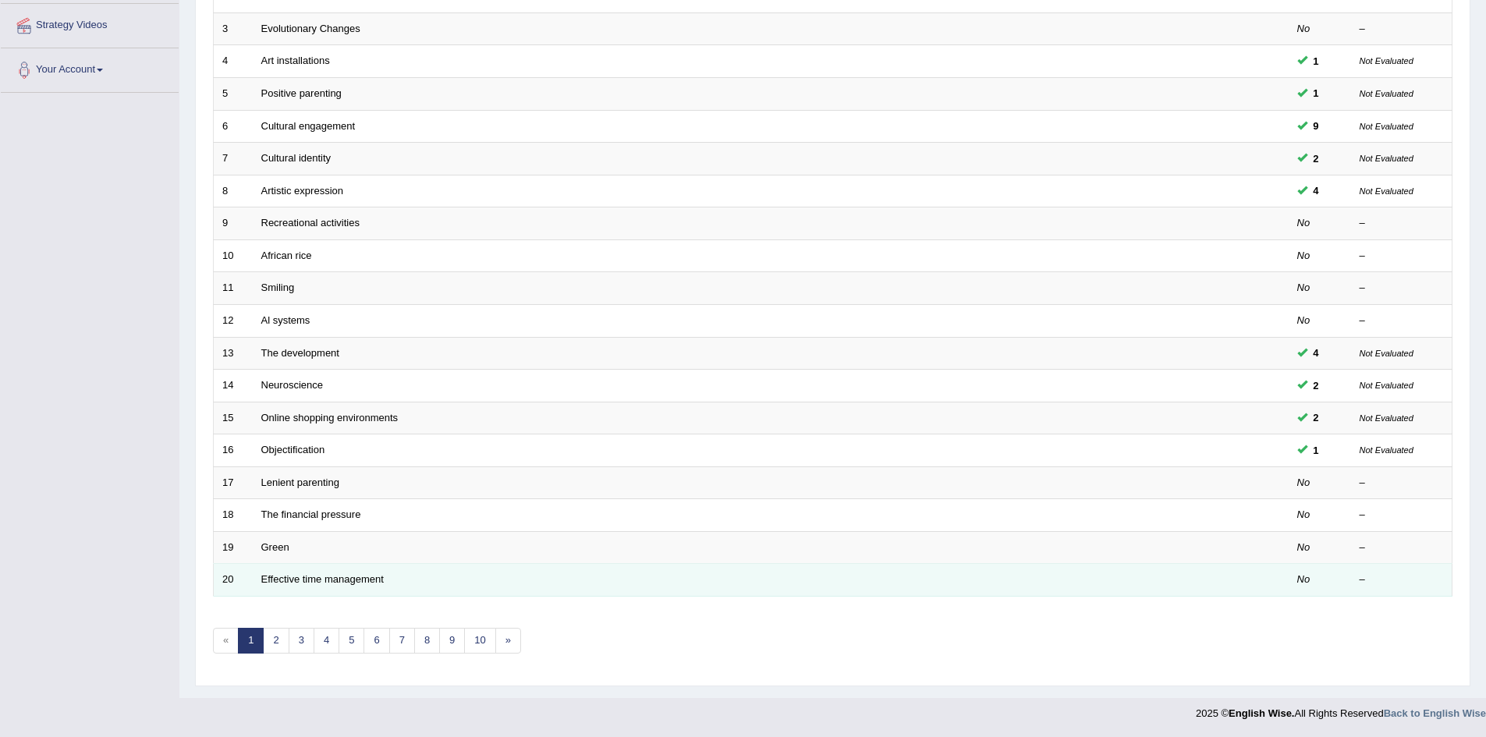
click at [315, 587] on td "Effective time management" at bounding box center [712, 580] width 919 height 33
click at [316, 584] on link "Effective time management" at bounding box center [322, 579] width 122 height 12
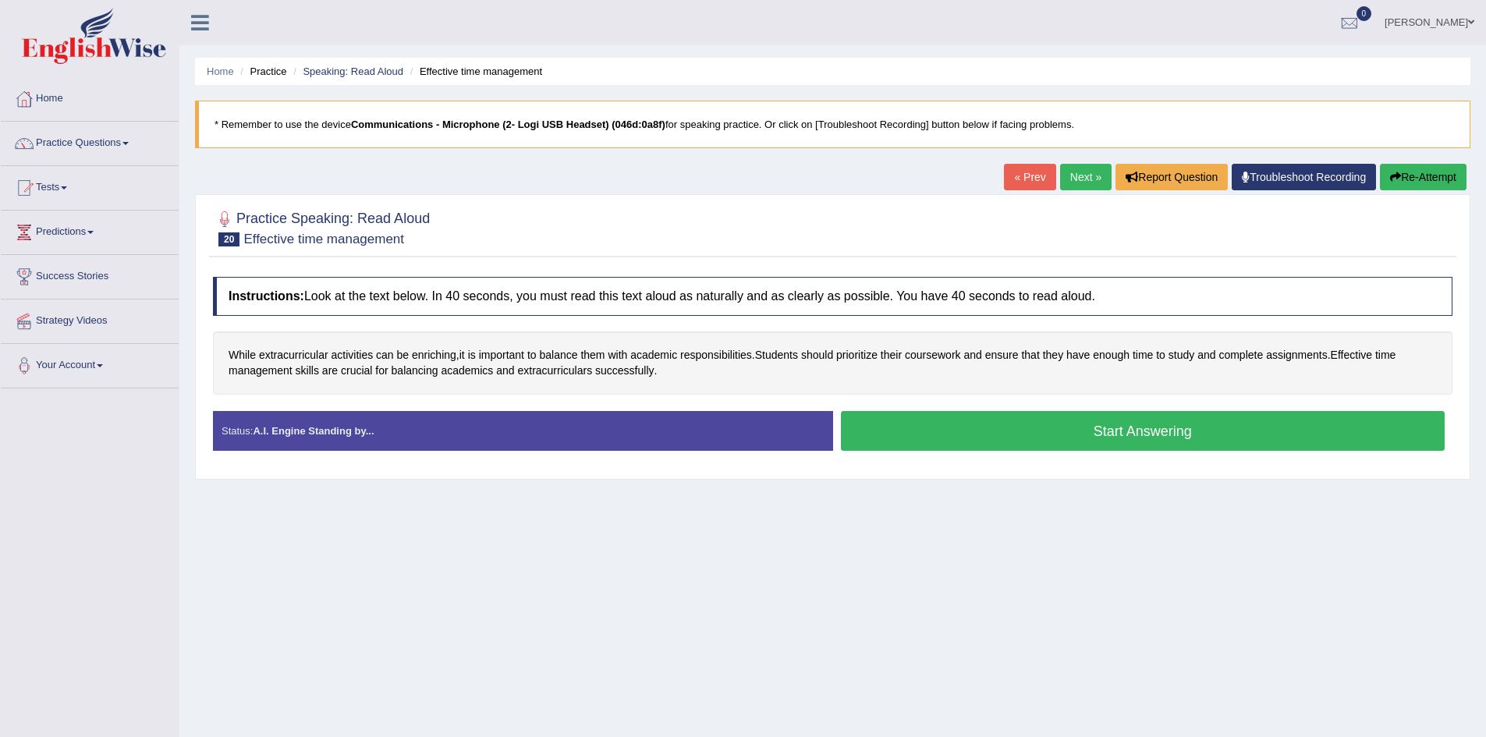
click at [933, 425] on button "Start Answering" at bounding box center [1143, 431] width 605 height 40
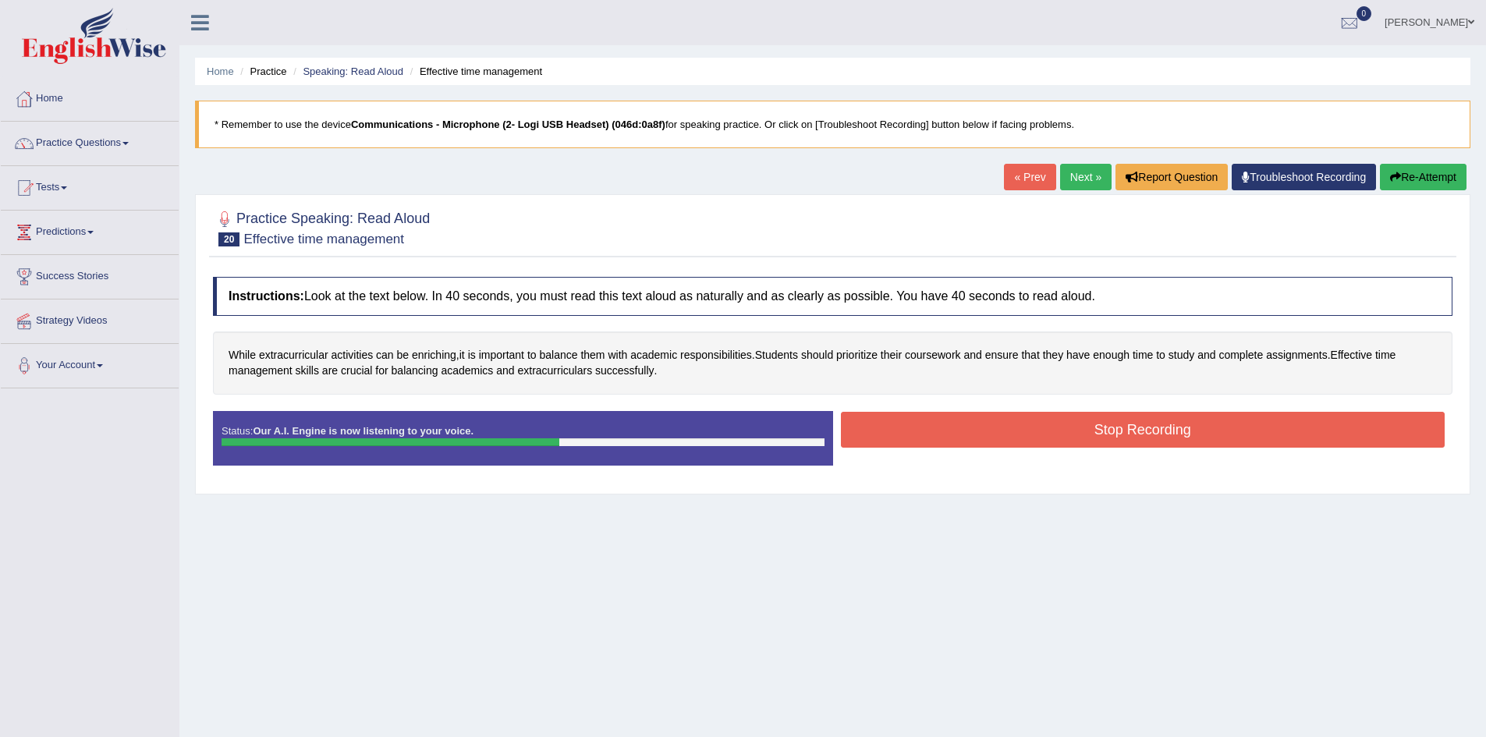
click at [913, 423] on button "Stop Recording" at bounding box center [1143, 430] width 605 height 36
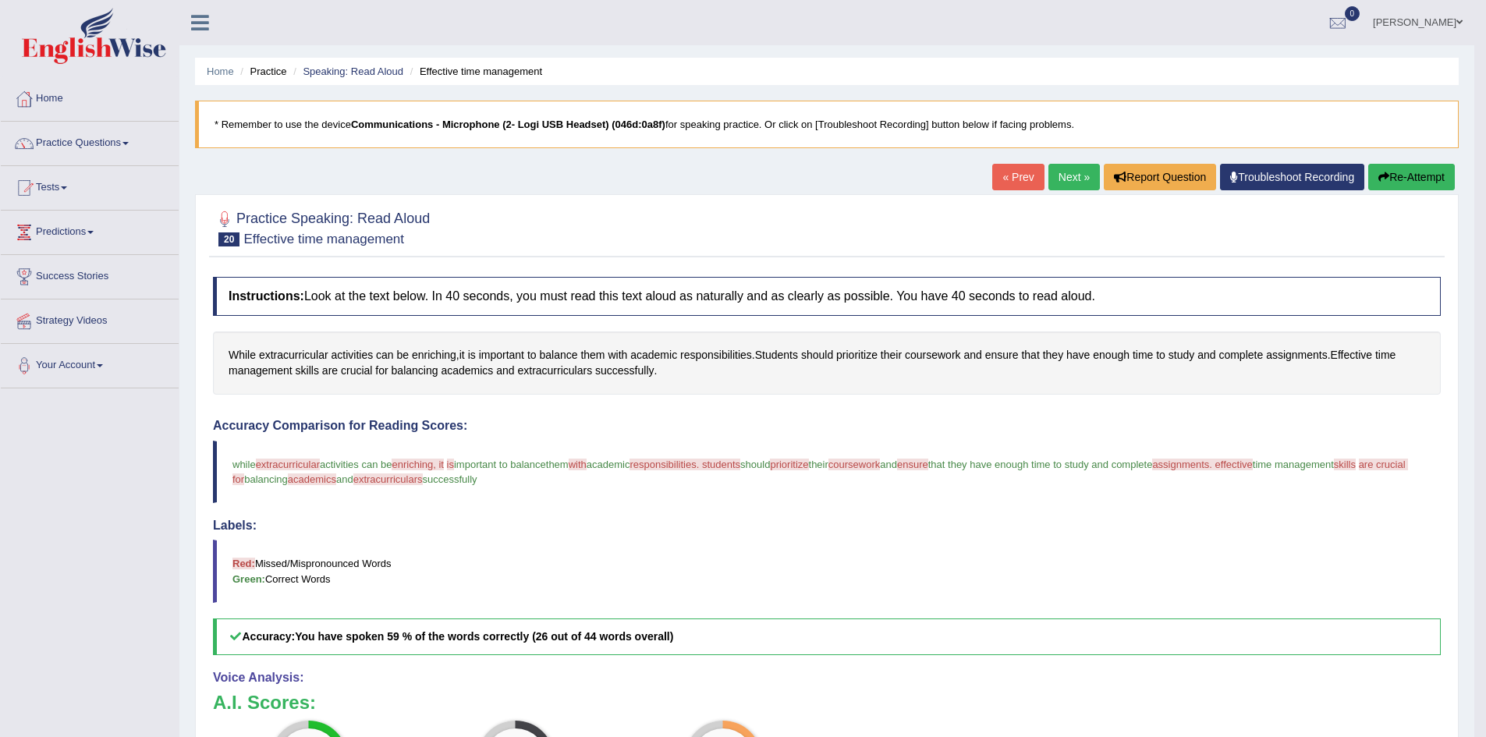
click at [1392, 176] on button "Re-Attempt" at bounding box center [1411, 177] width 87 height 27
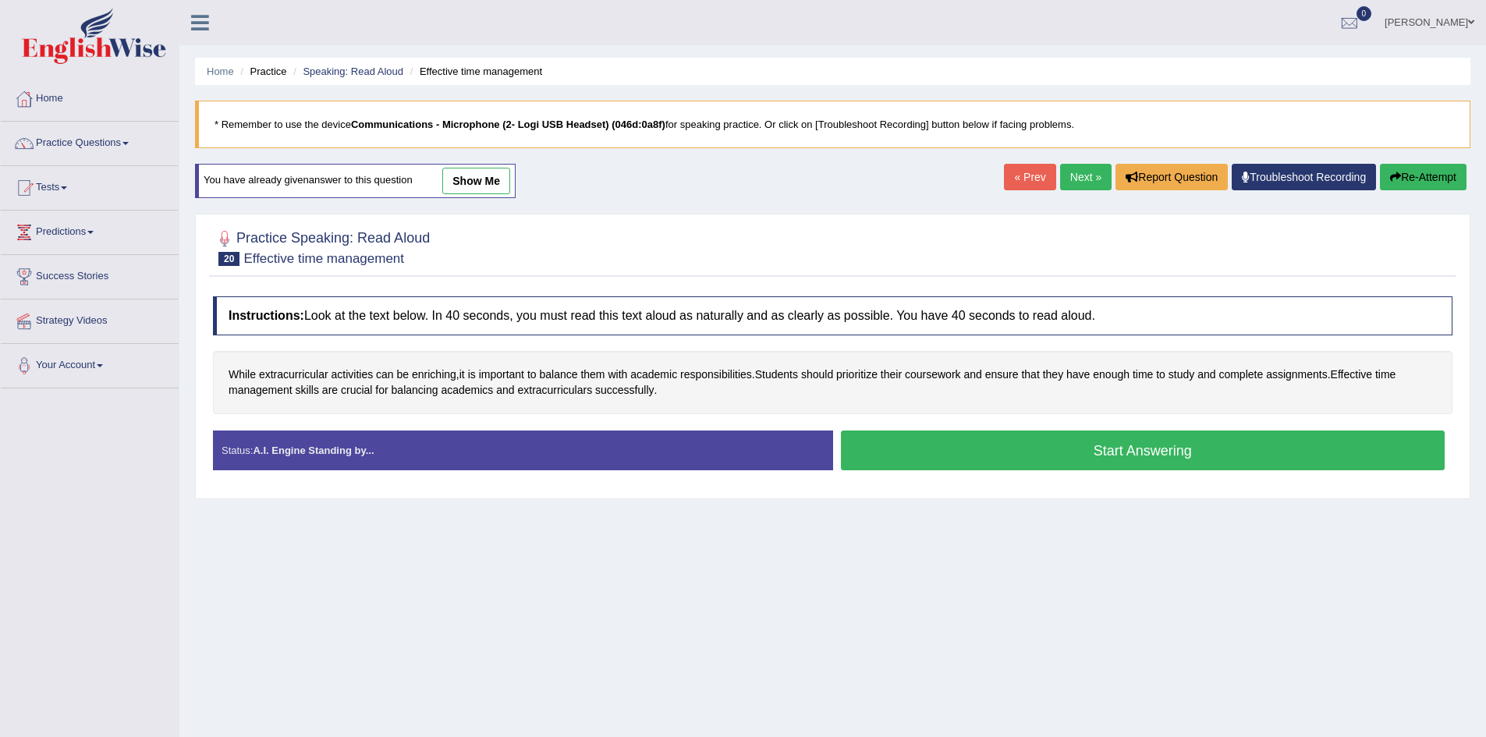
click at [942, 435] on button "Start Answering" at bounding box center [1143, 451] width 605 height 40
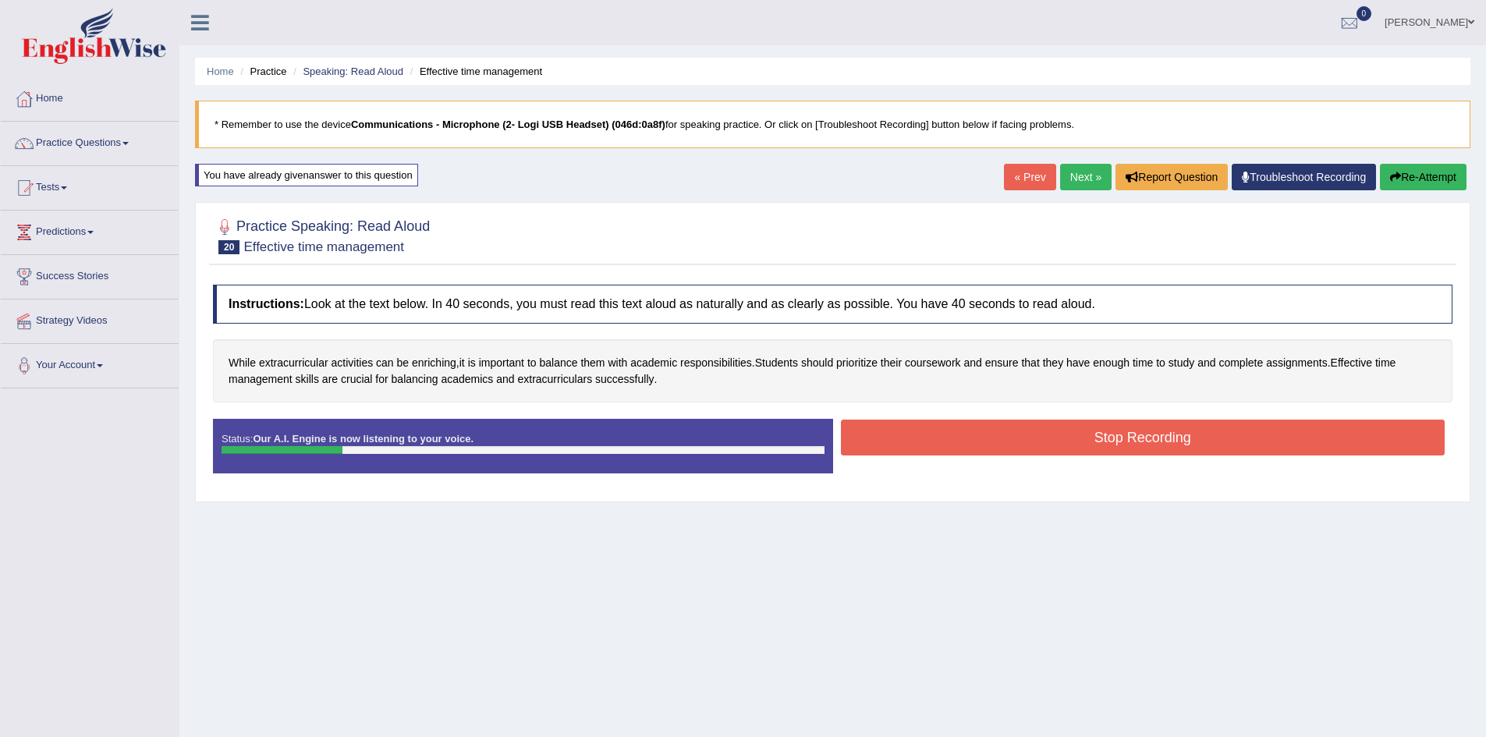
click at [1115, 431] on button "Stop Recording" at bounding box center [1143, 438] width 605 height 36
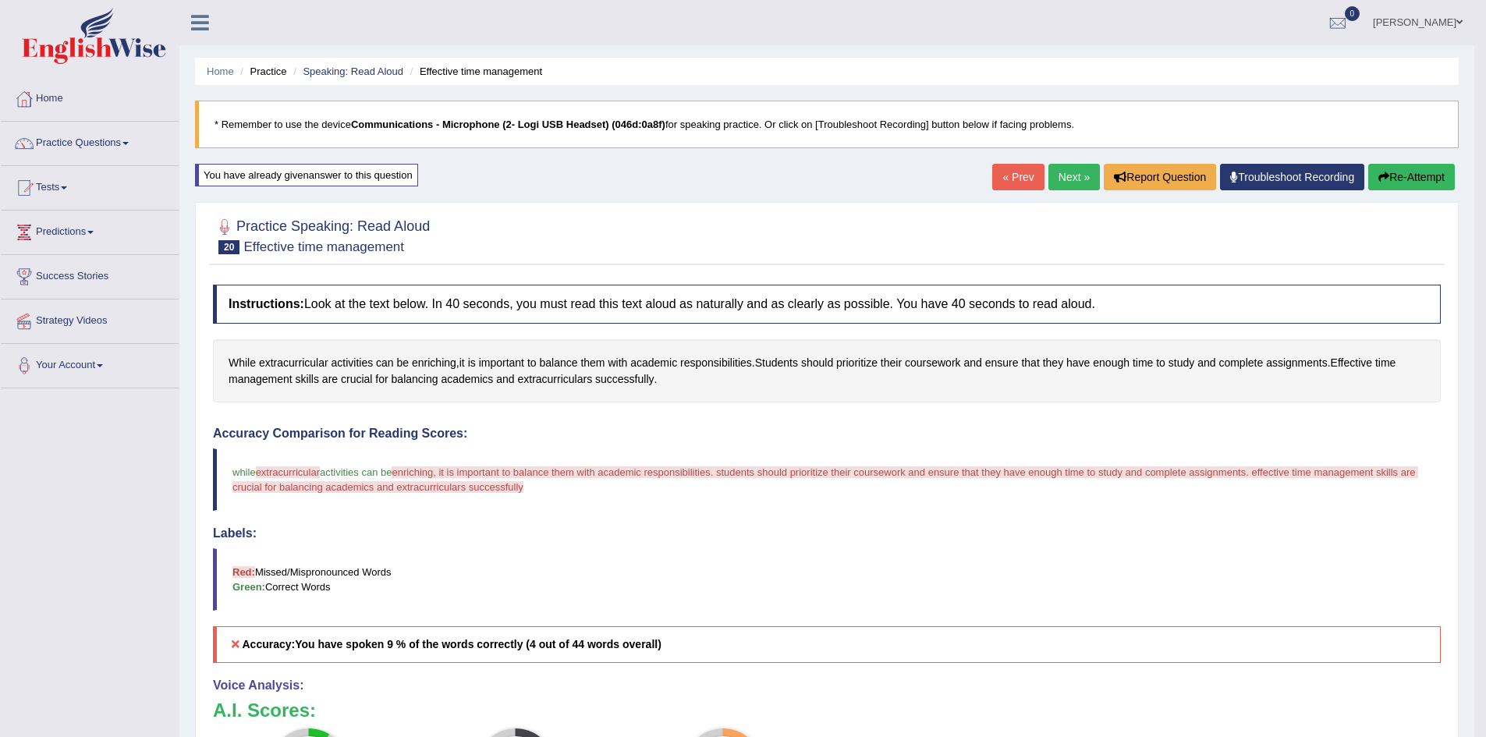
click at [1435, 185] on button "Re-Attempt" at bounding box center [1411, 177] width 87 height 27
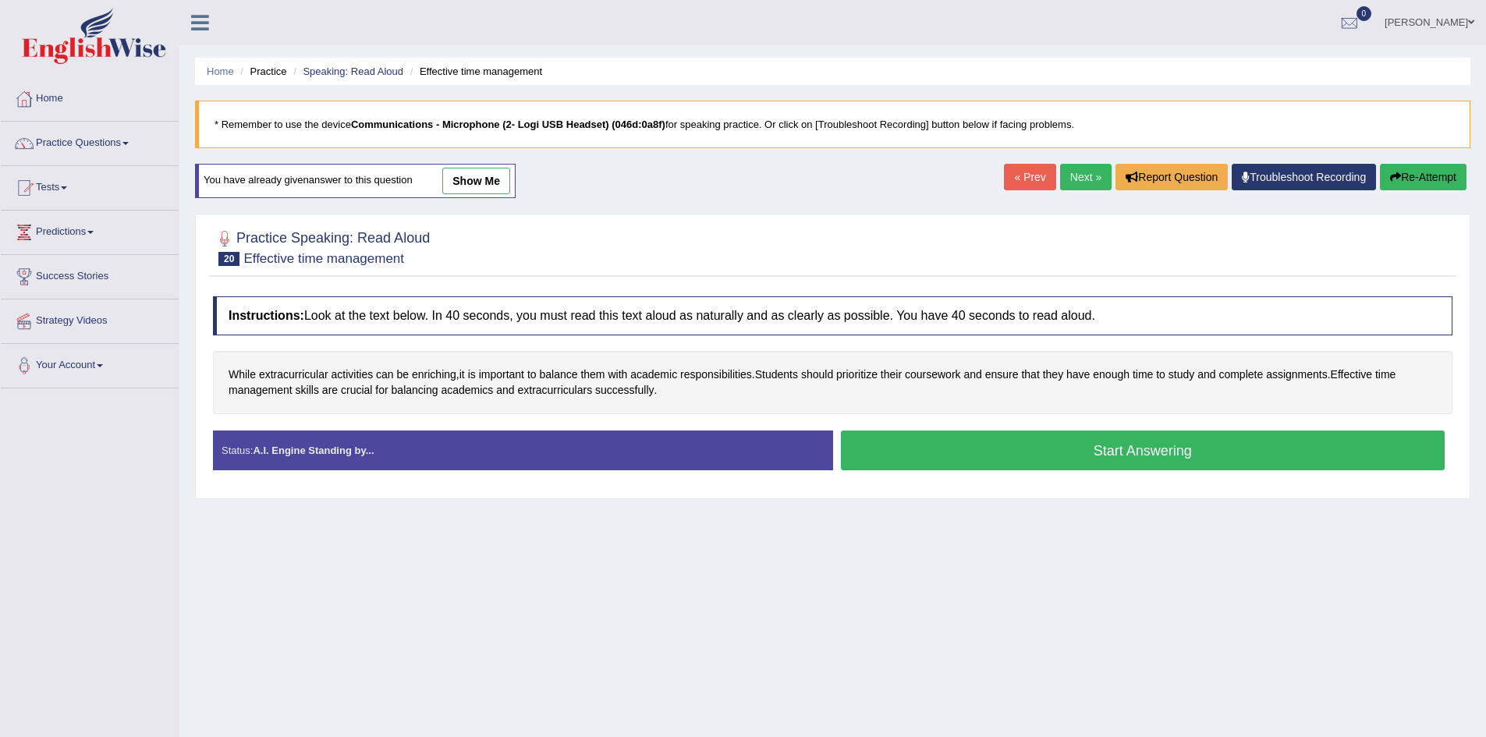
click at [1077, 457] on button "Start Answering" at bounding box center [1143, 451] width 605 height 40
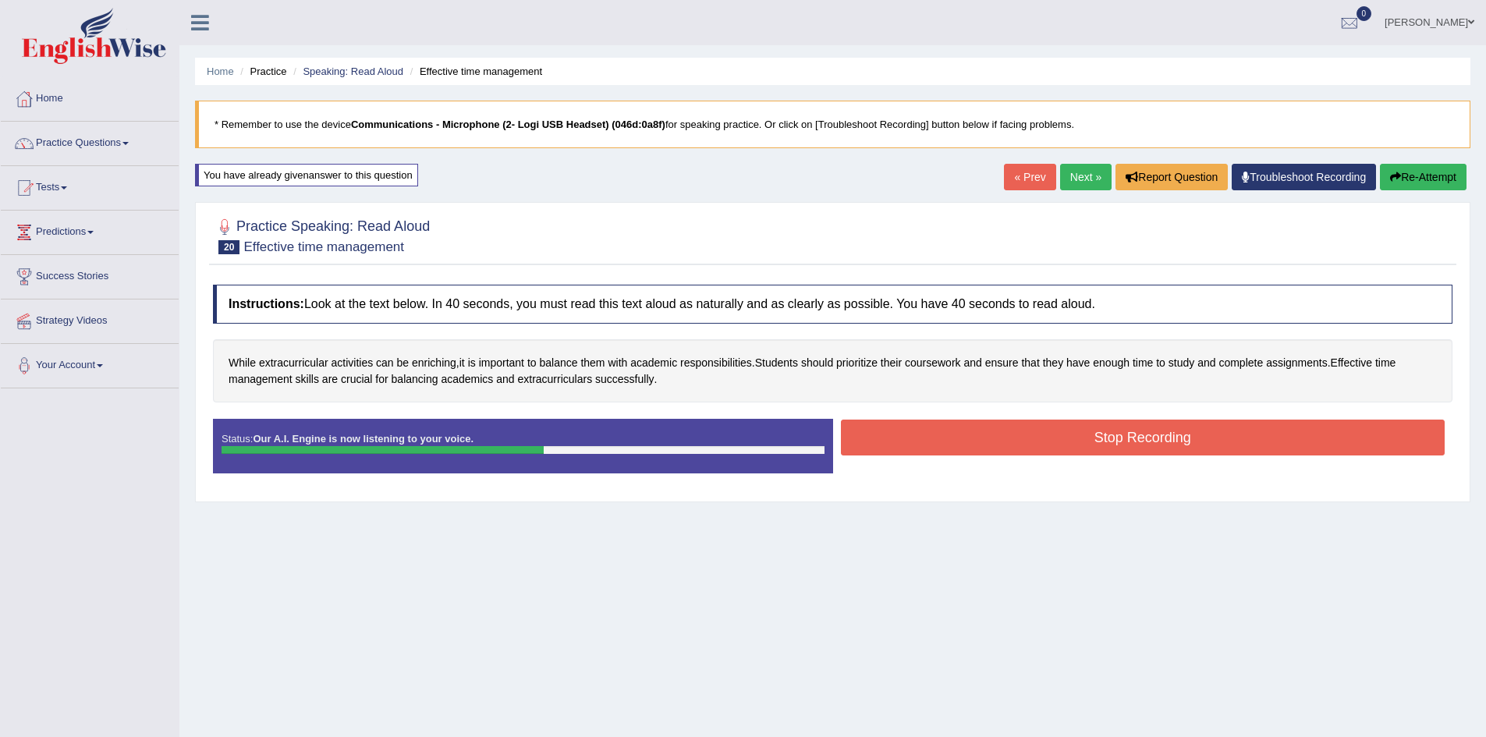
click at [1084, 436] on button "Stop Recording" at bounding box center [1143, 438] width 605 height 36
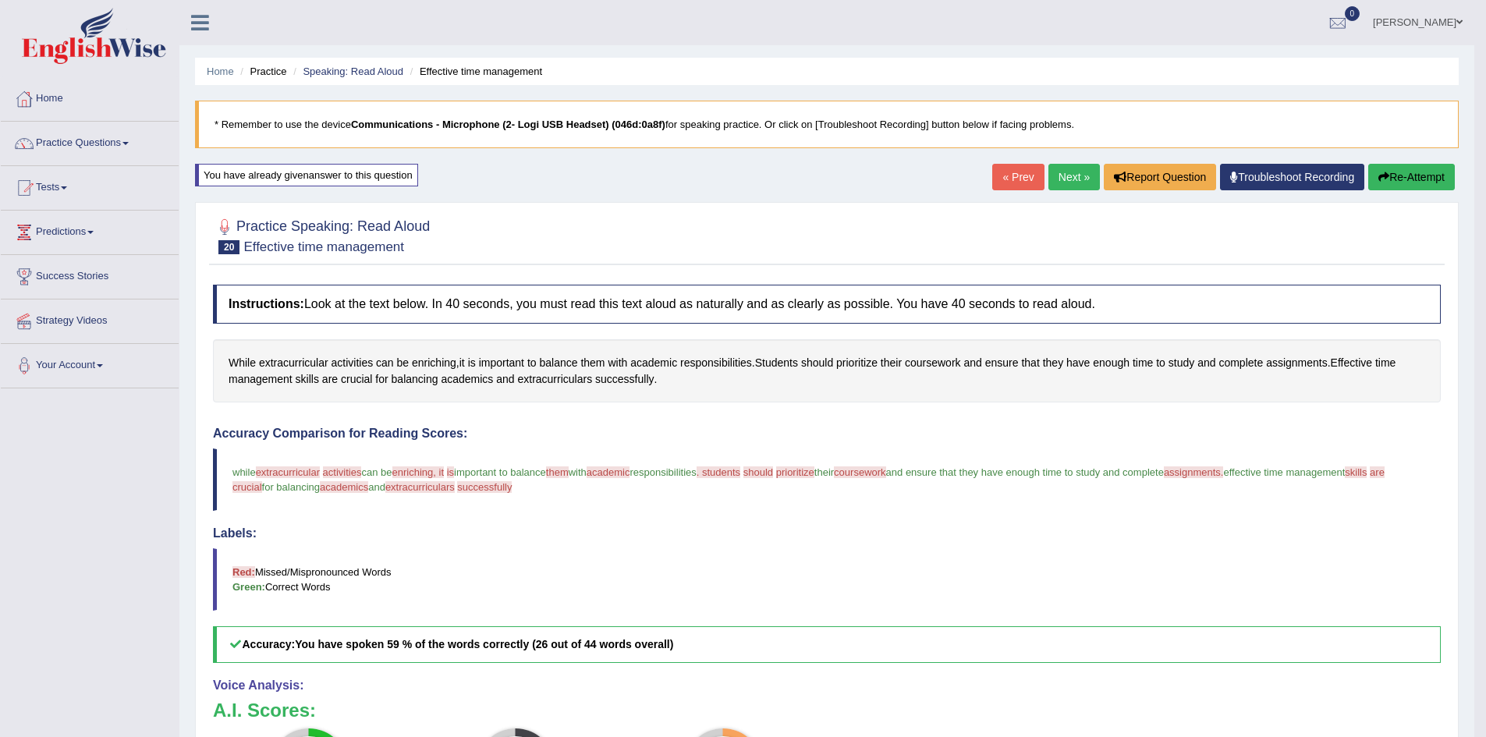
click at [1059, 179] on link "Next »" at bounding box center [1074, 177] width 51 height 27
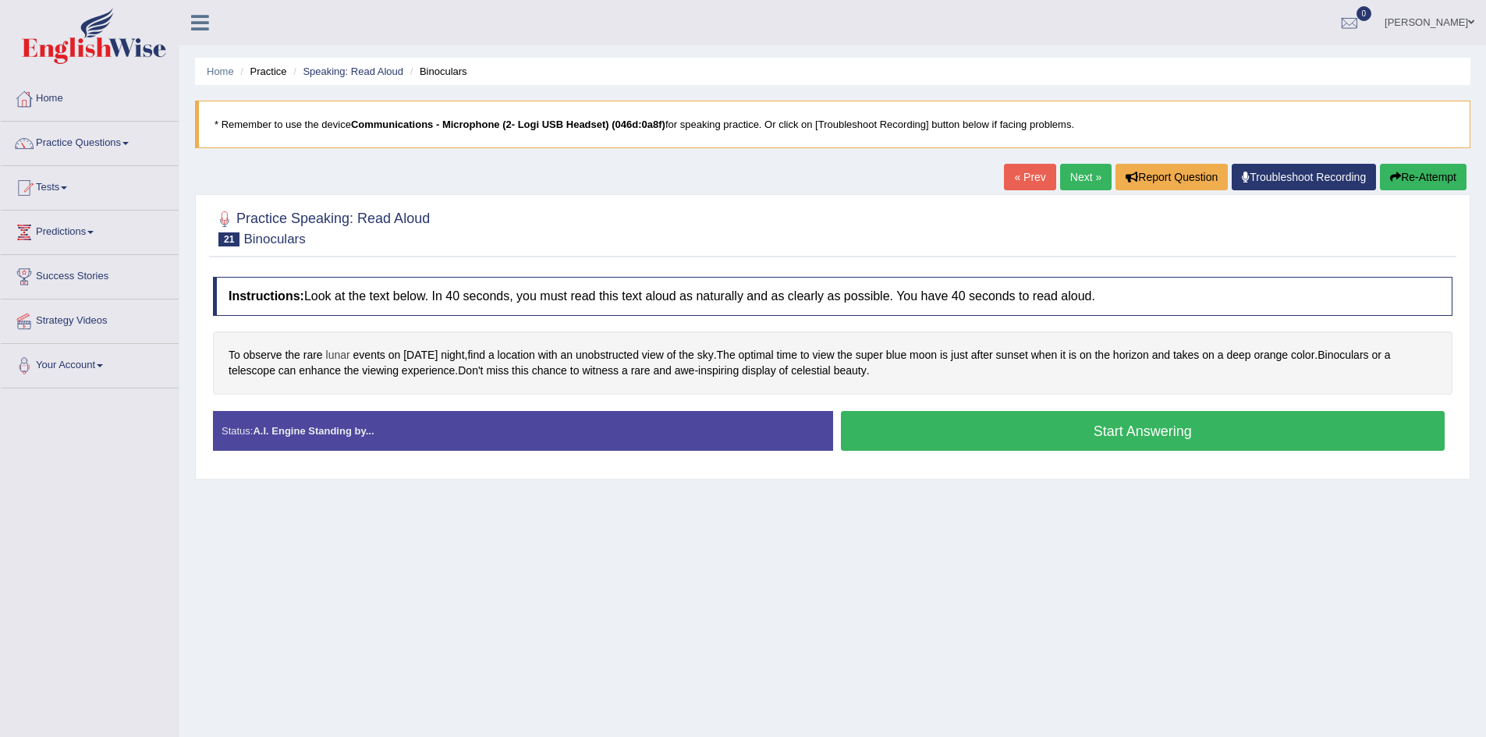
click at [340, 358] on span "lunar" at bounding box center [338, 355] width 24 height 16
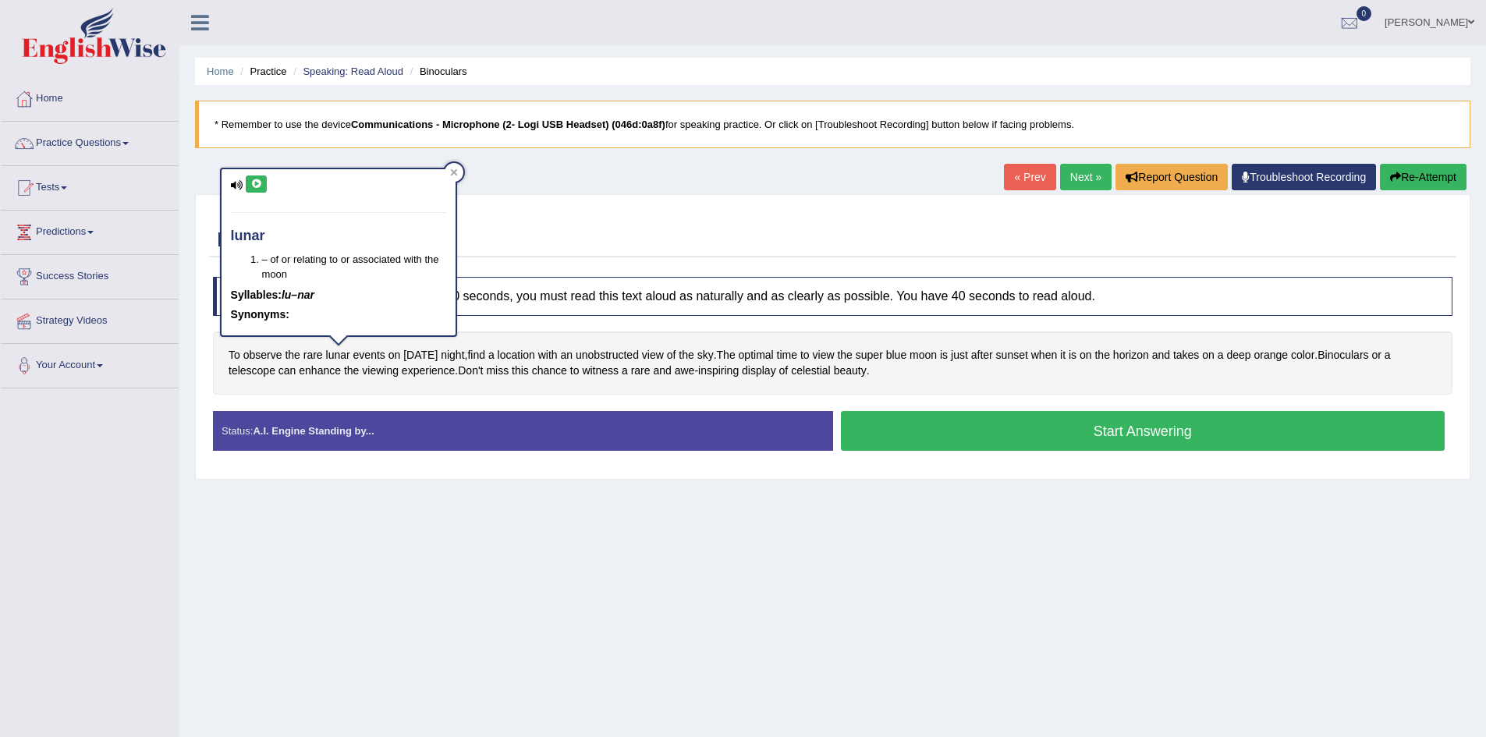
click at [265, 191] on button at bounding box center [256, 184] width 21 height 17
click at [634, 357] on span "unobstructed" at bounding box center [607, 355] width 63 height 16
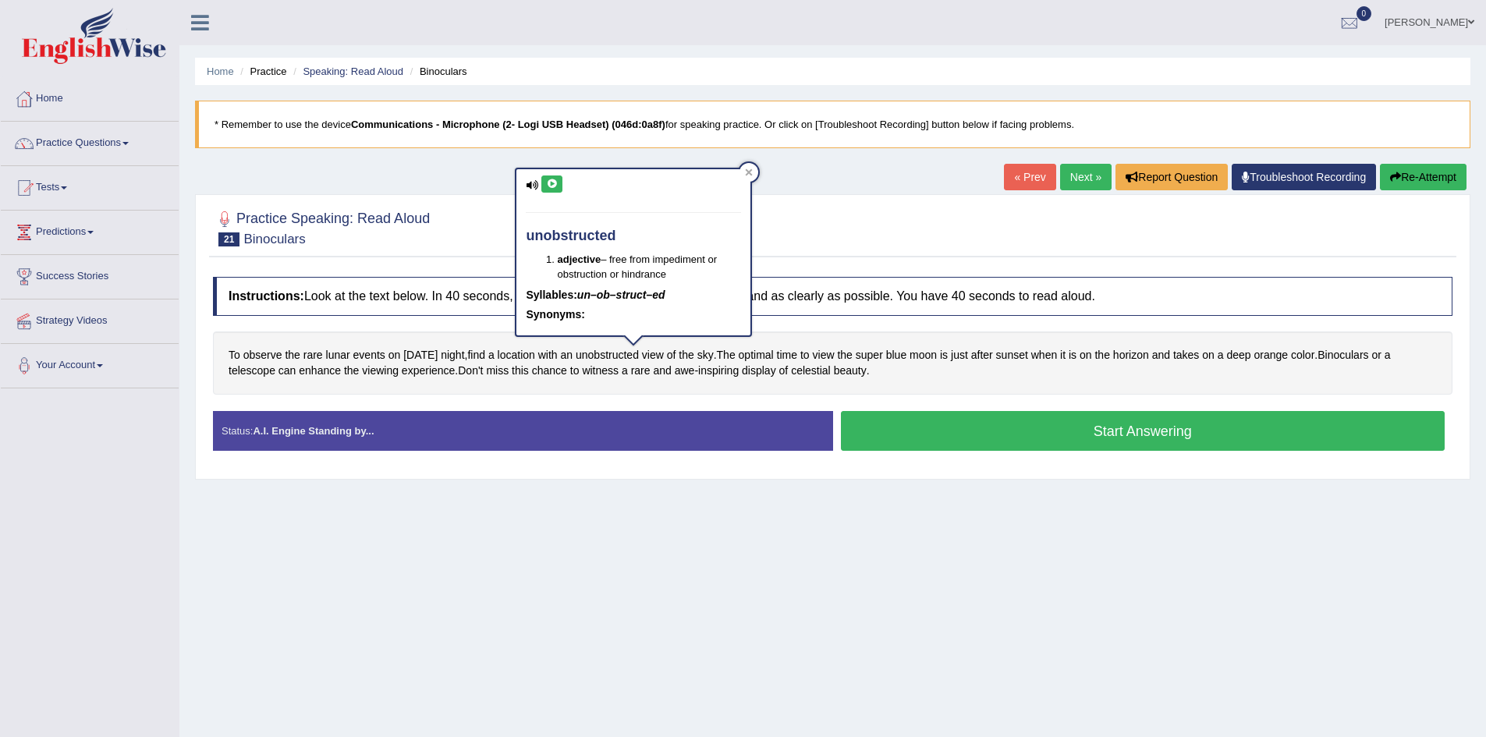
click at [553, 188] on icon at bounding box center [552, 183] width 12 height 9
click at [774, 355] on span "optimal" at bounding box center [756, 355] width 35 height 16
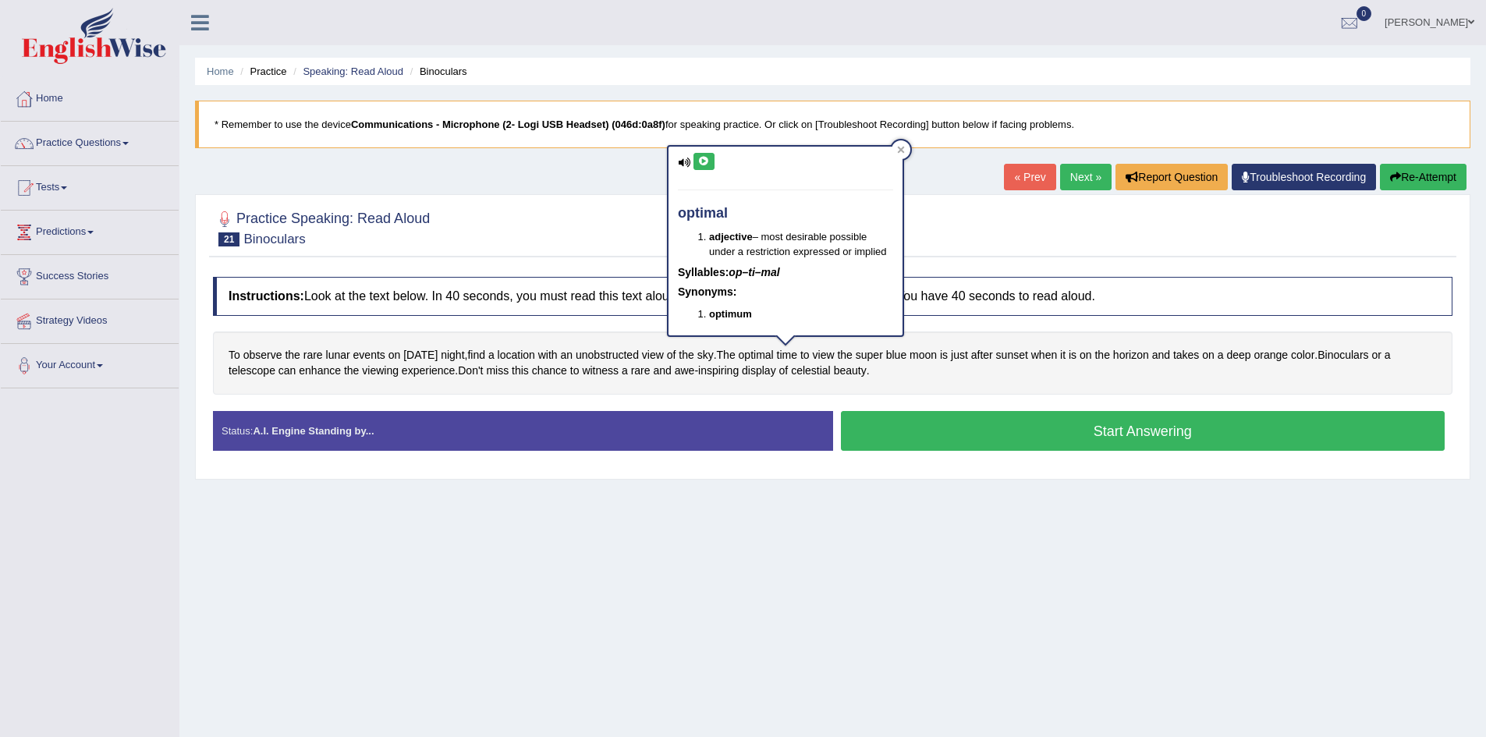
click at [704, 165] on icon at bounding box center [704, 161] width 12 height 9
click at [1149, 353] on span "horizon" at bounding box center [1131, 355] width 36 height 16
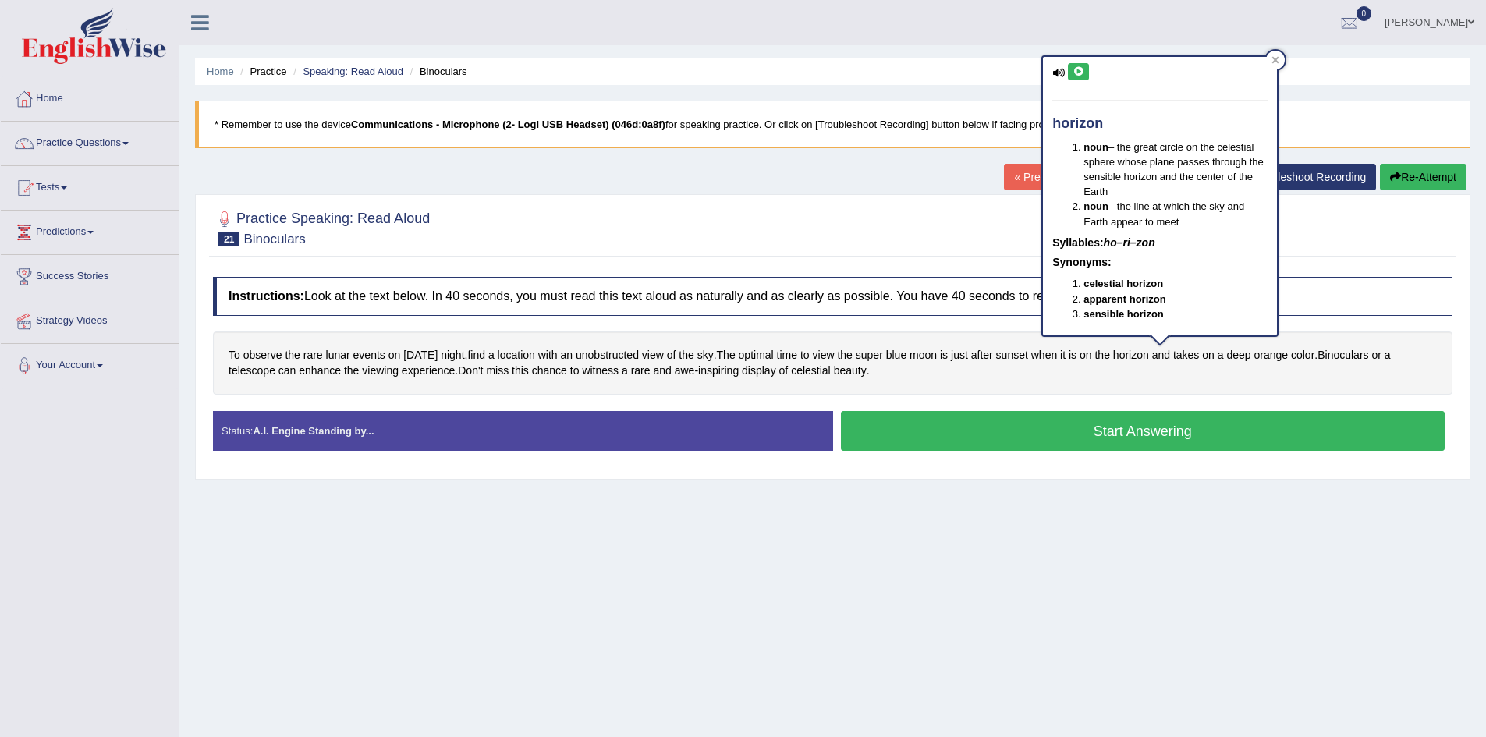
click at [1070, 80] on button at bounding box center [1078, 71] width 21 height 17
click at [1368, 353] on span "Binoculars" at bounding box center [1343, 355] width 51 height 16
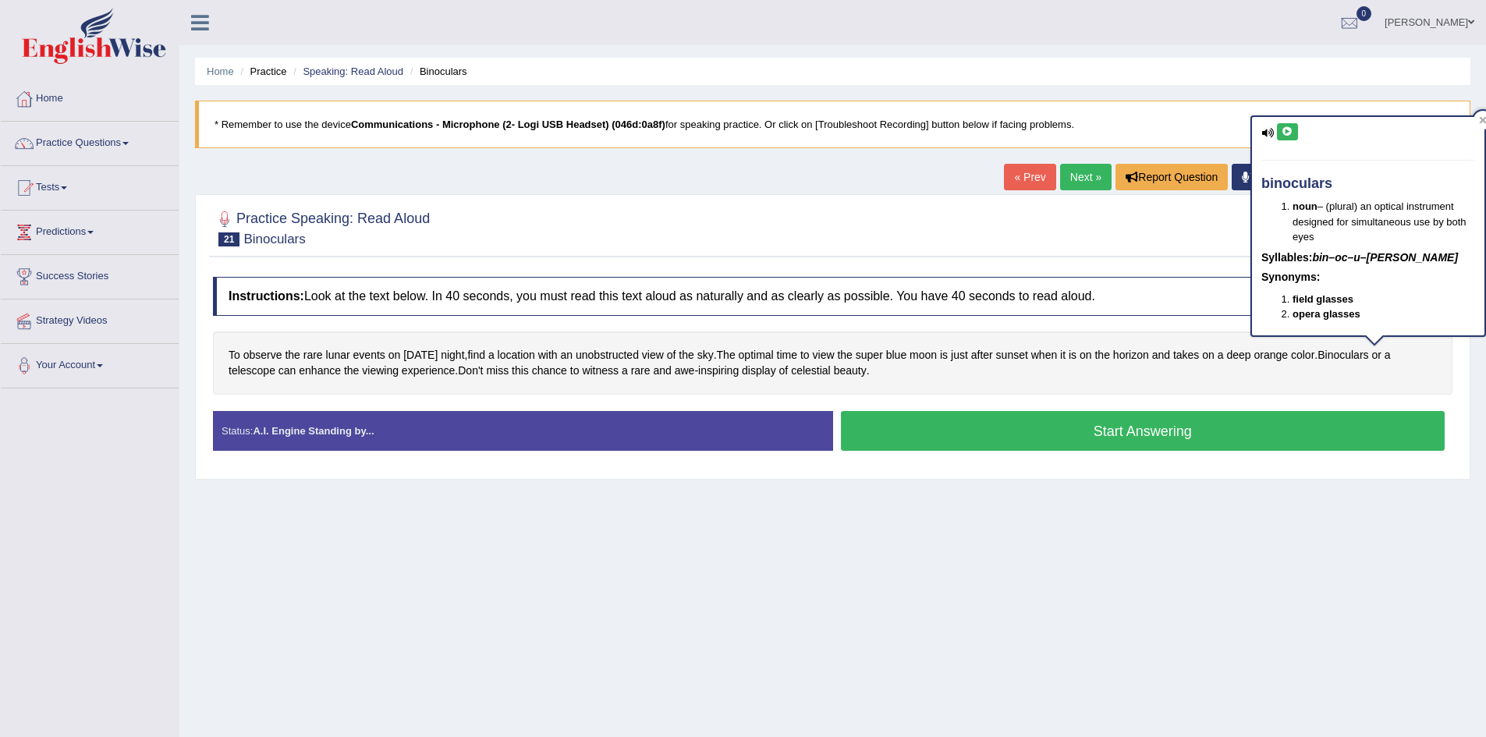
click at [1300, 132] on div "binoculars noun – (plural) an optical instrument designed for simultaneous use …" at bounding box center [1368, 226] width 232 height 218
click at [1290, 133] on icon at bounding box center [1288, 131] width 12 height 9
click at [1218, 428] on button "Start Answering" at bounding box center [1143, 431] width 605 height 40
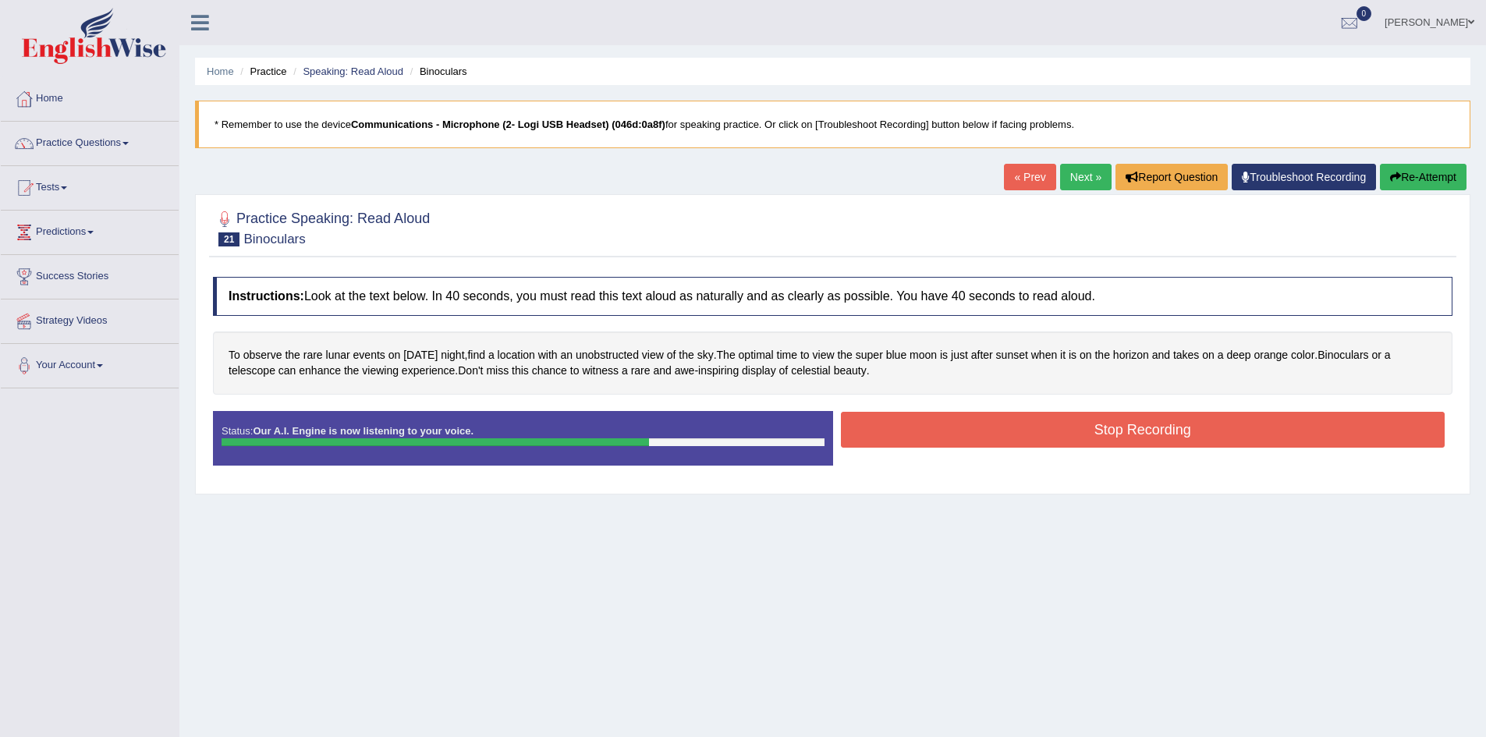
click at [963, 417] on button "Stop Recording" at bounding box center [1143, 430] width 605 height 36
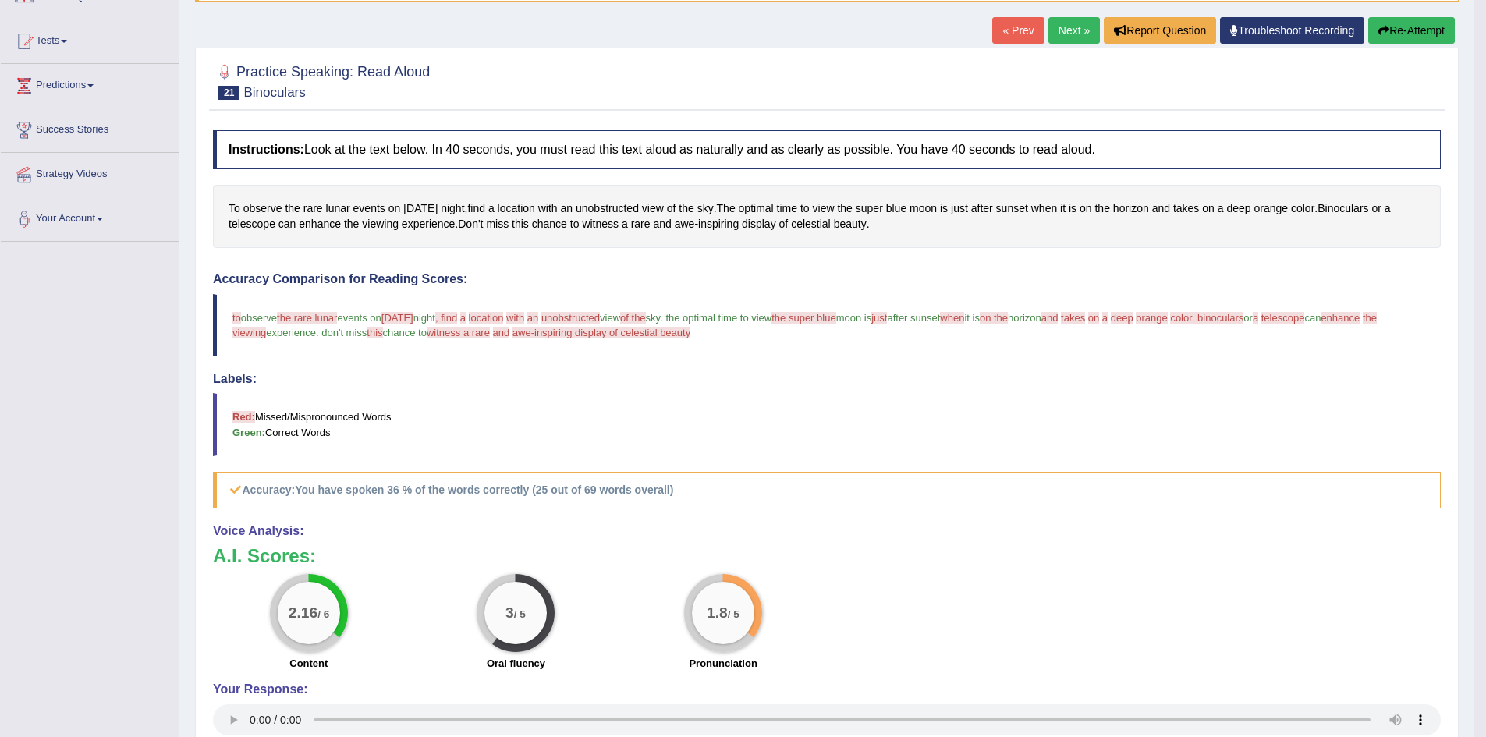
scroll to position [156, 0]
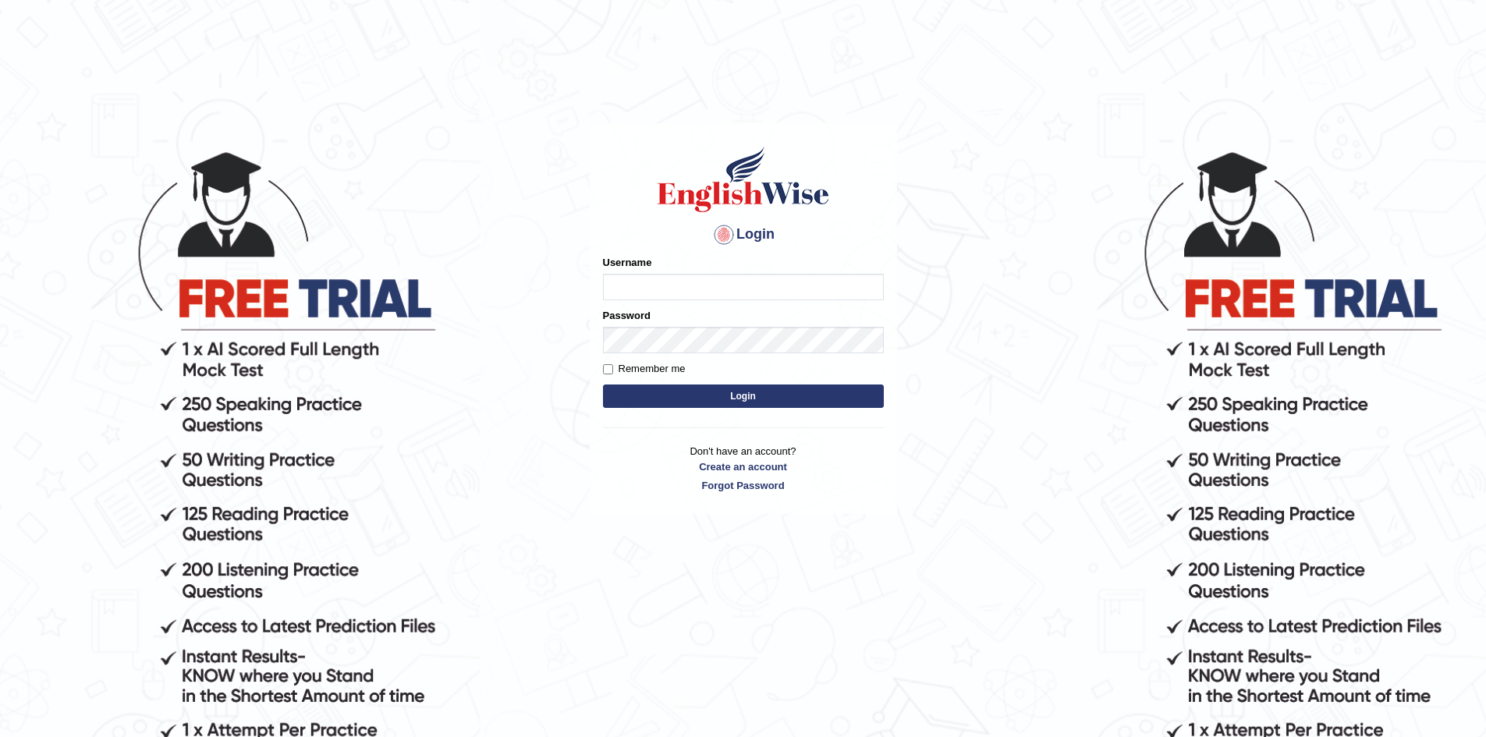
click at [637, 281] on input "Username" at bounding box center [743, 287] width 281 height 27
click at [952, 274] on body "Login Please fix the following errors: Username Password Remember me Login Don'…" at bounding box center [743, 442] width 1486 height 737
